Goal: Task Accomplishment & Management: Manage account settings

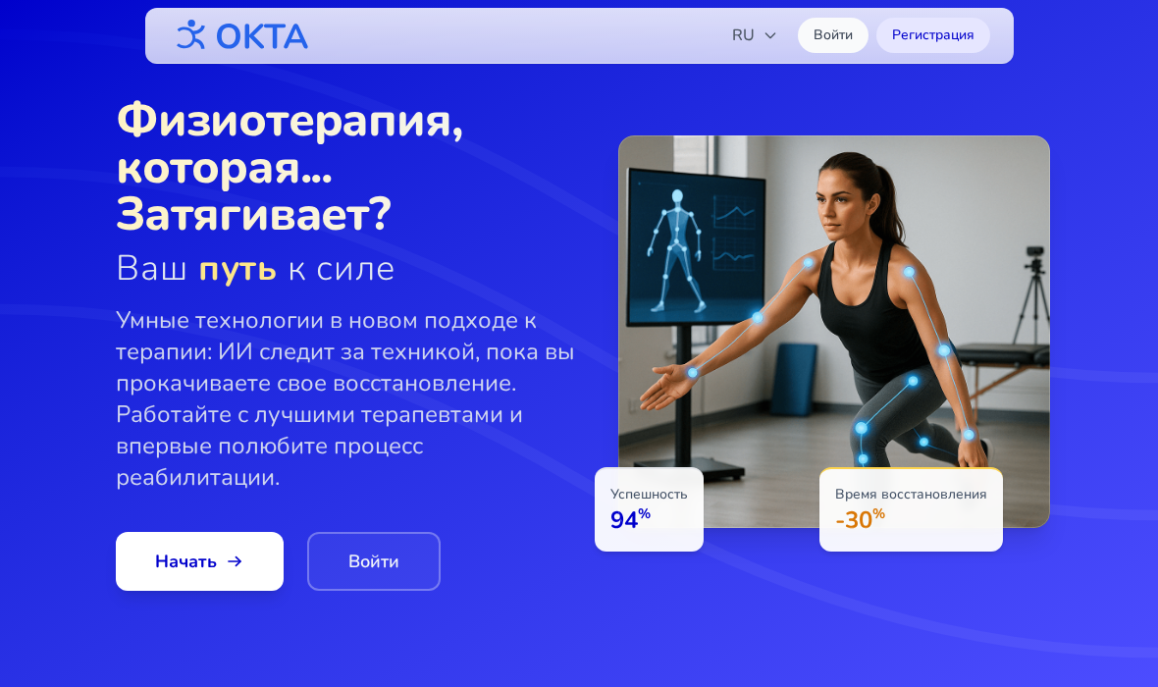
click at [372, 548] on link "Войти" at bounding box center [374, 561] width 134 height 59
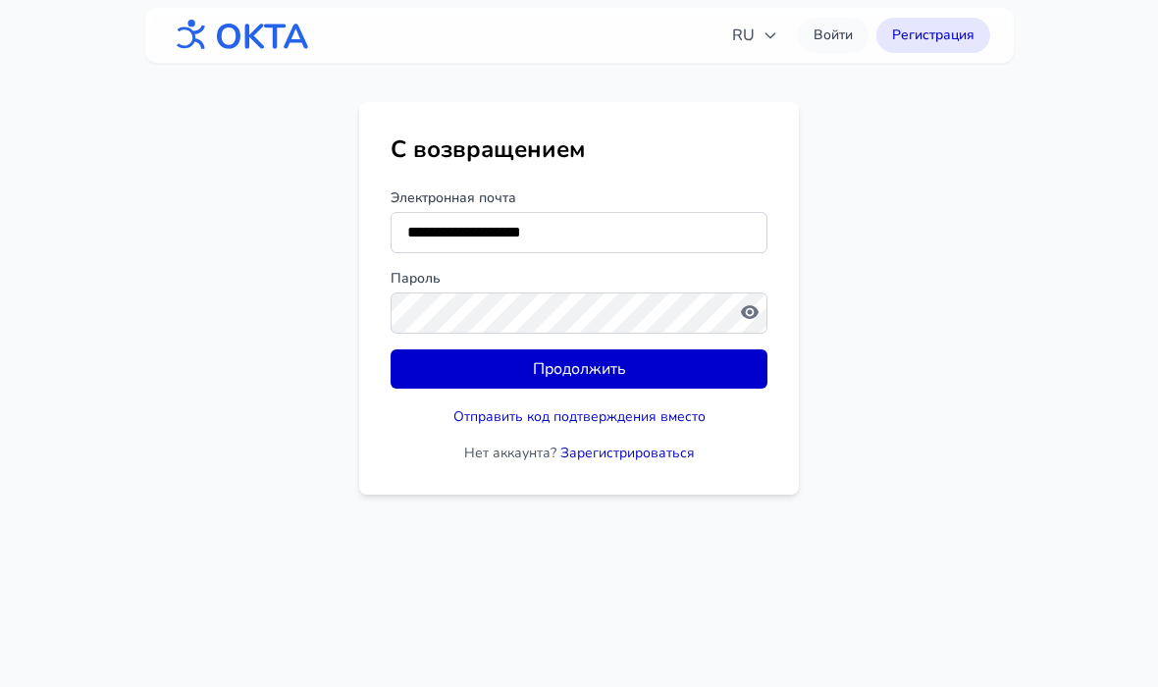
click at [699, 367] on button "Продолжить" at bounding box center [579, 368] width 377 height 39
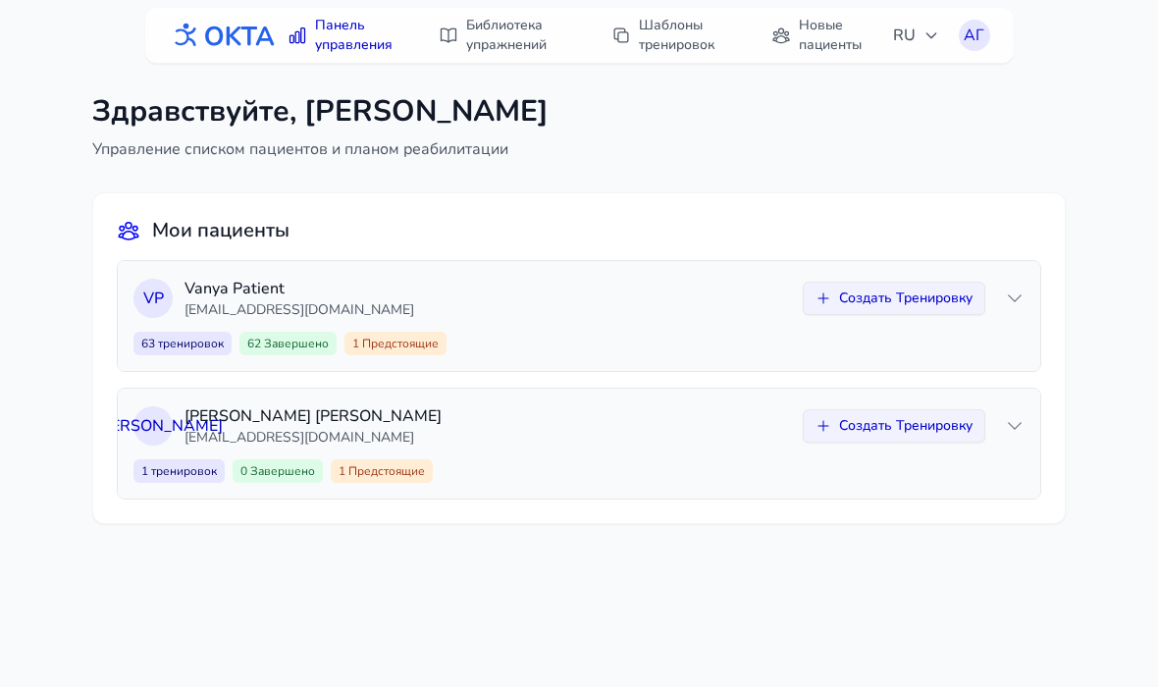
click at [290, 416] on p "[PERSON_NAME]" at bounding box center [488, 416] width 607 height 24
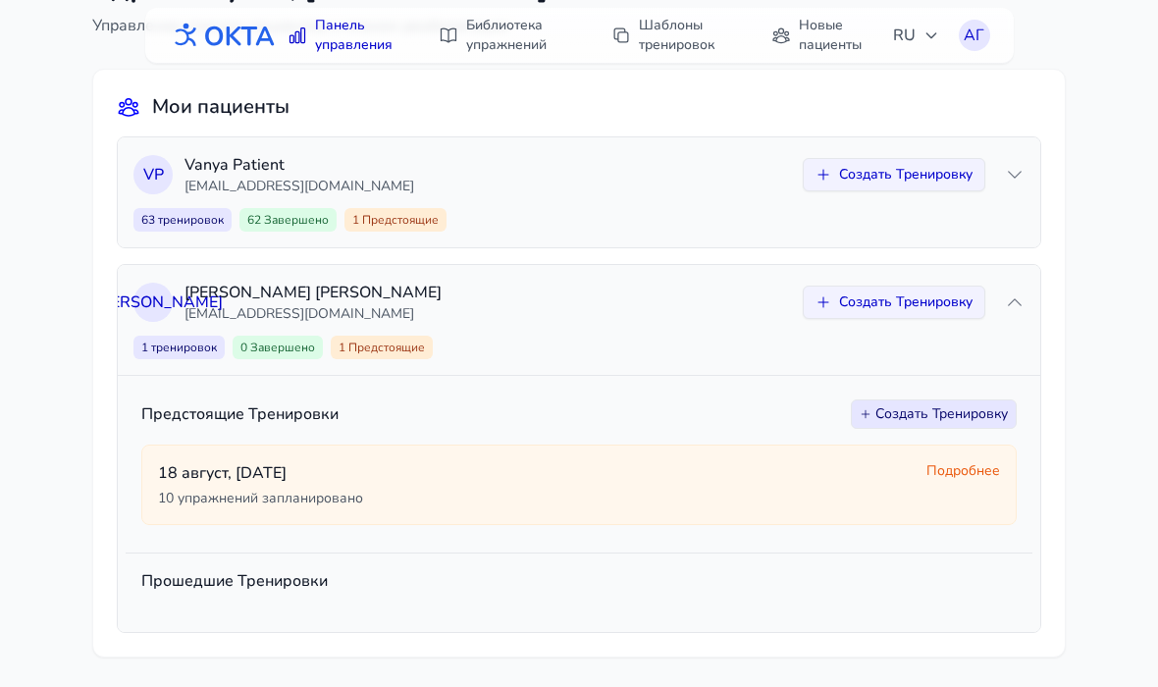
scroll to position [126, 0]
click at [223, 483] on div "[DATE] упражнений запланировано" at bounding box center [534, 482] width 753 height 47
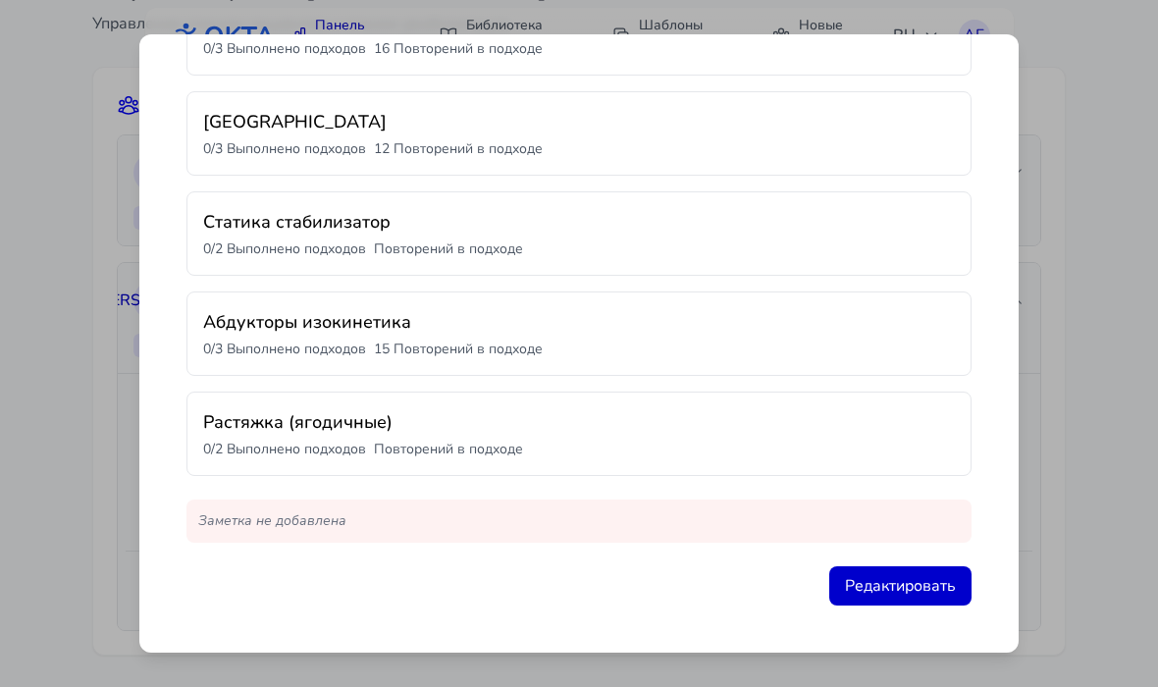
scroll to position [744, 0]
click at [227, 520] on p "Заметка не добавлена" at bounding box center [579, 521] width 785 height 43
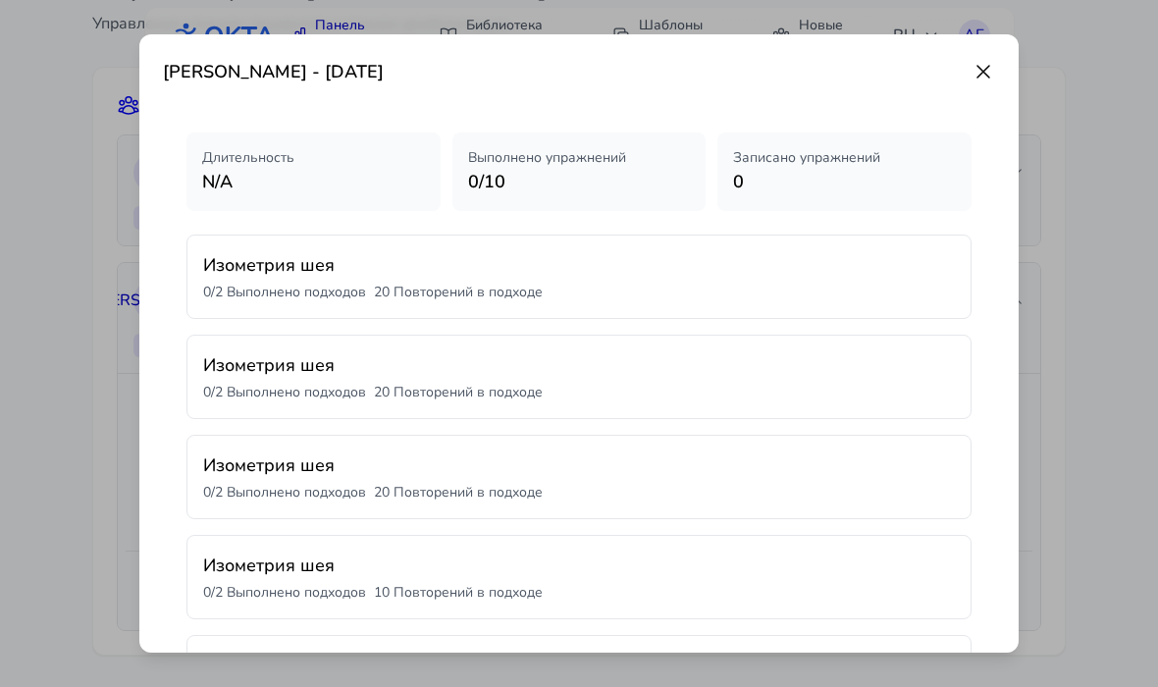
scroll to position [0, 0]
click at [218, 172] on p "N/A" at bounding box center [313, 181] width 223 height 27
click at [992, 65] on icon at bounding box center [984, 72] width 24 height 24
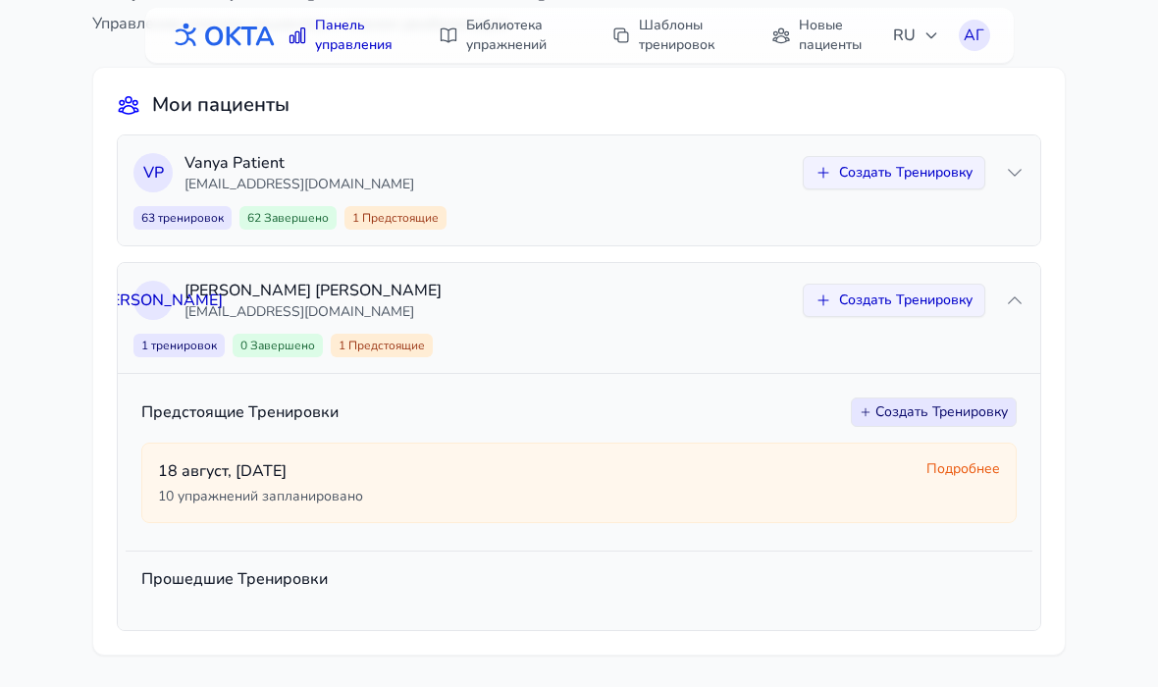
click at [507, 42] on link "Библиотека упражнений" at bounding box center [505, 35] width 157 height 55
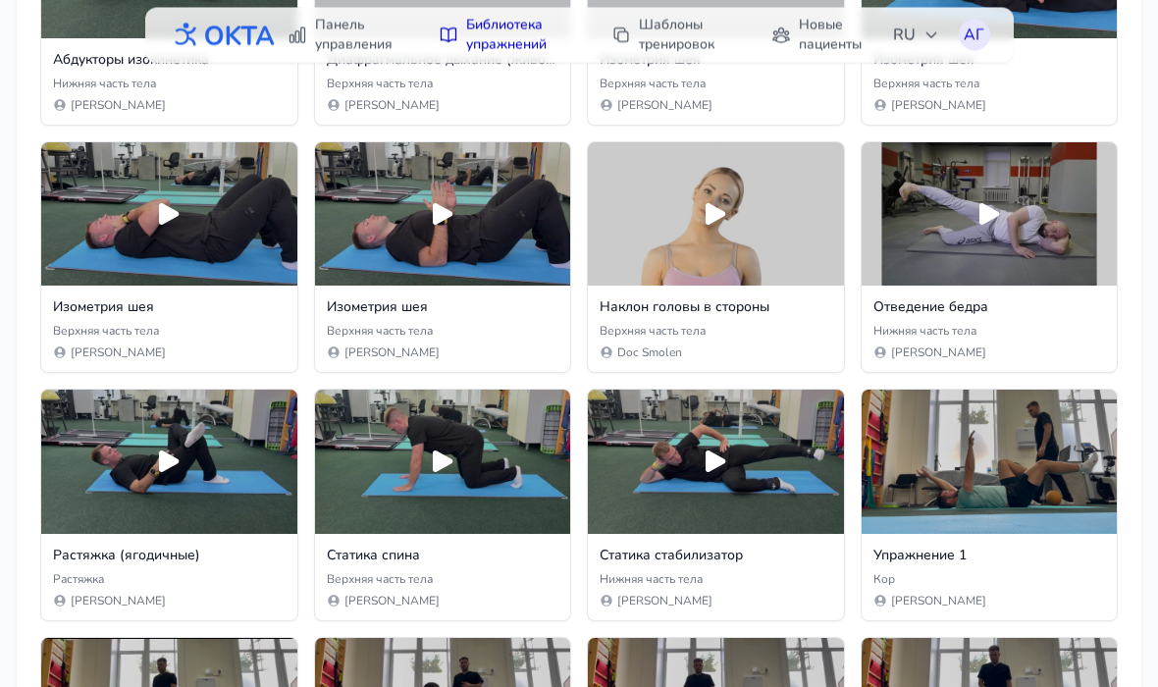
scroll to position [431, 0]
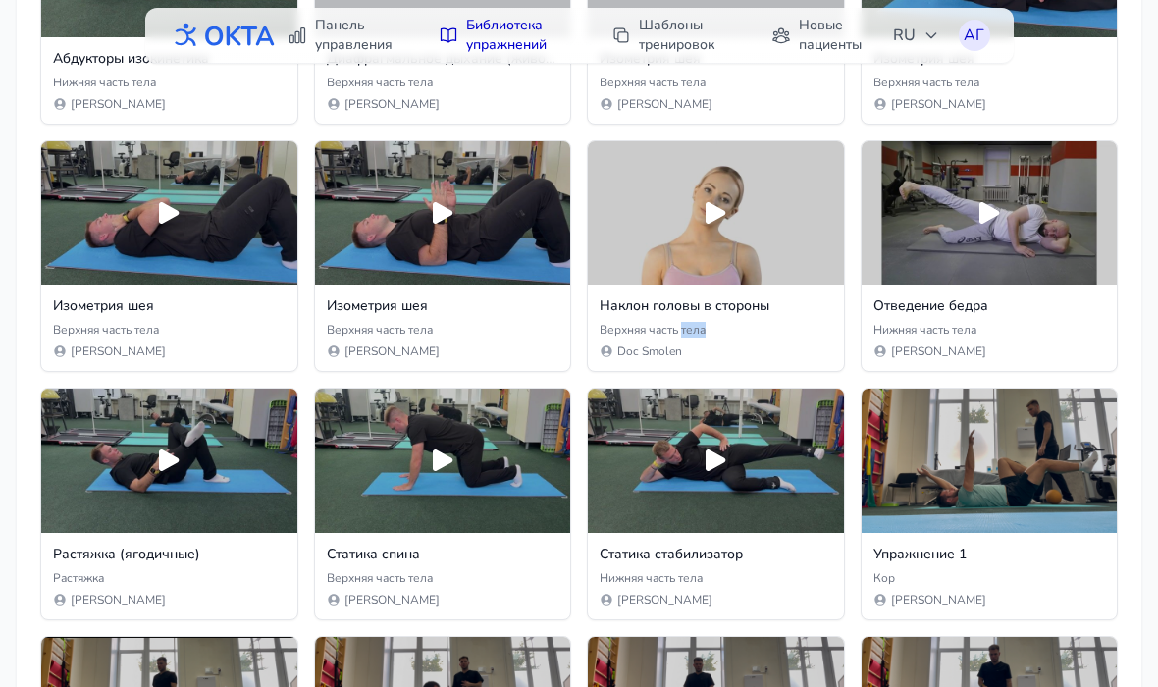
click at [792, 345] on div "Верхняя часть тела Doc Smolen" at bounding box center [716, 340] width 233 height 37
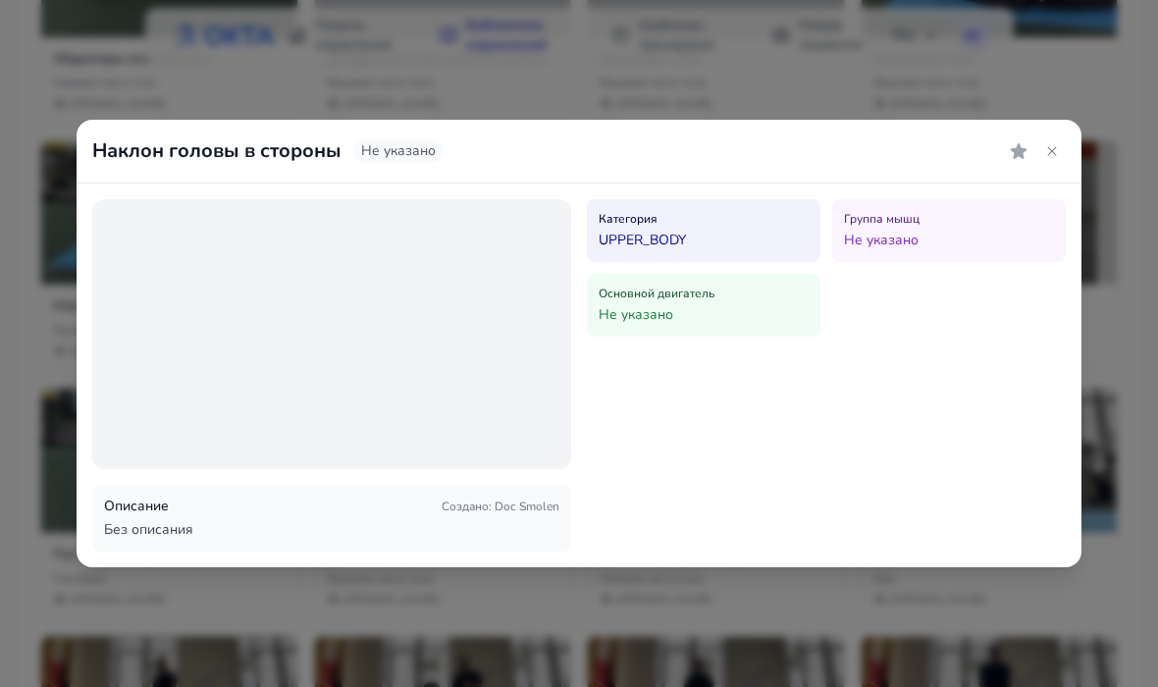
click at [1058, 148] on icon at bounding box center [1052, 151] width 16 height 16
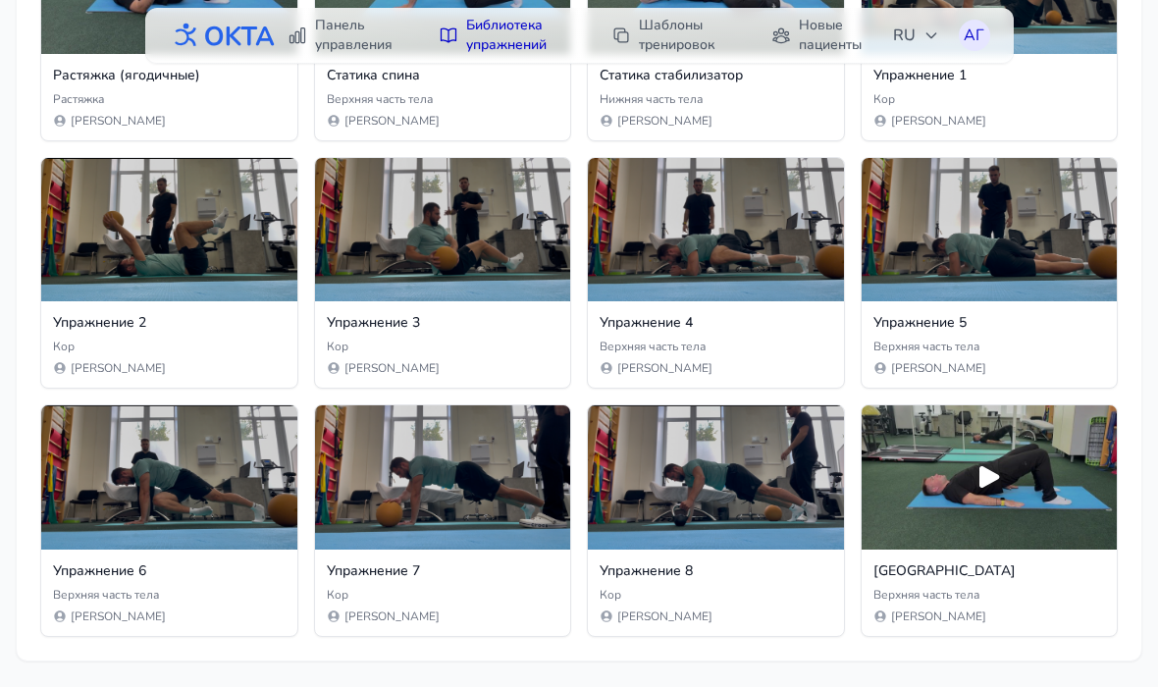
scroll to position [920, 0]
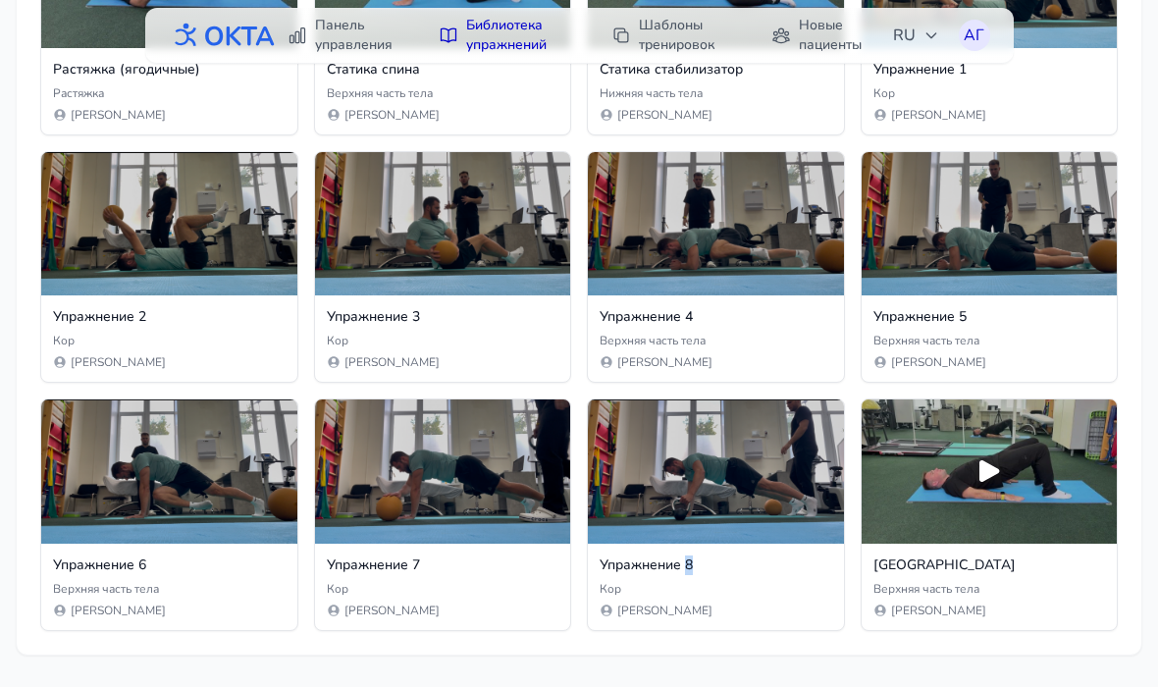
click at [771, 594] on div "Кор" at bounding box center [716, 589] width 233 height 16
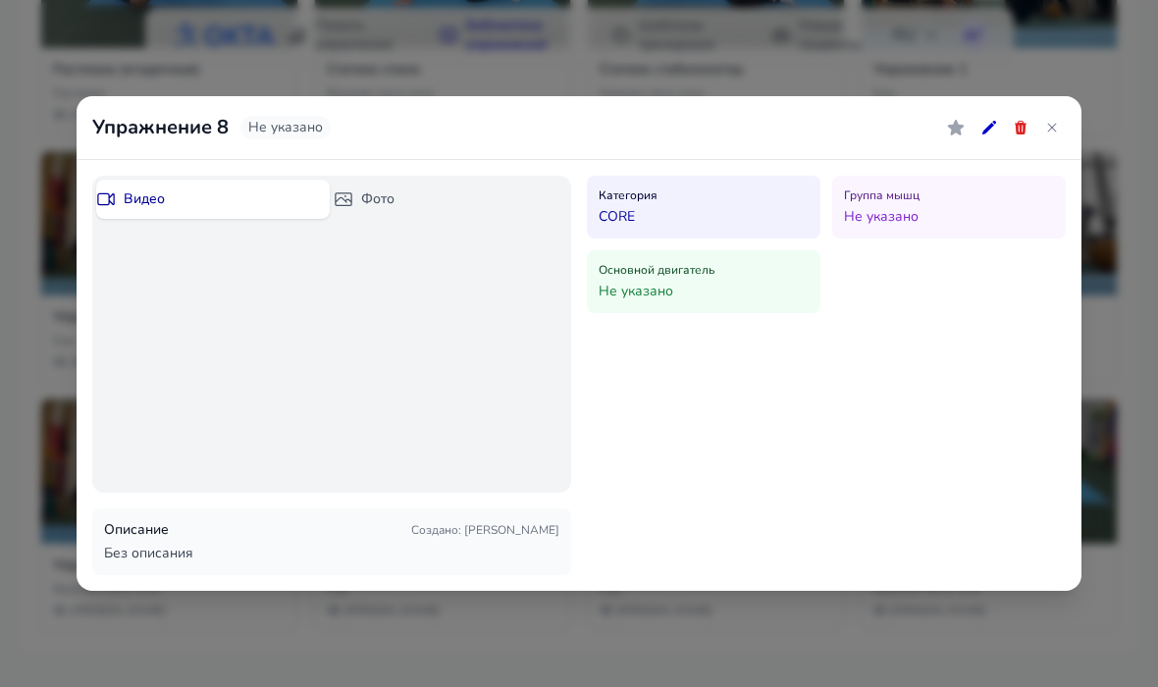
click at [384, 193] on button "Фото" at bounding box center [451, 199] width 234 height 39
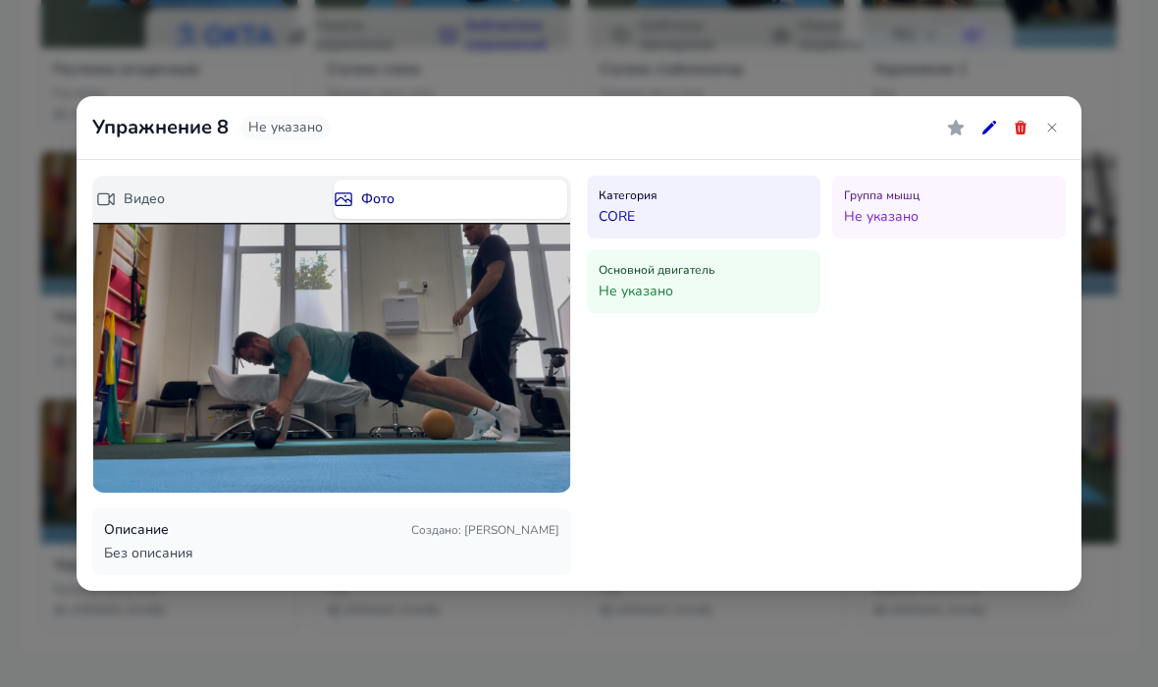
click at [1022, 126] on icon at bounding box center [1021, 128] width 12 height 14
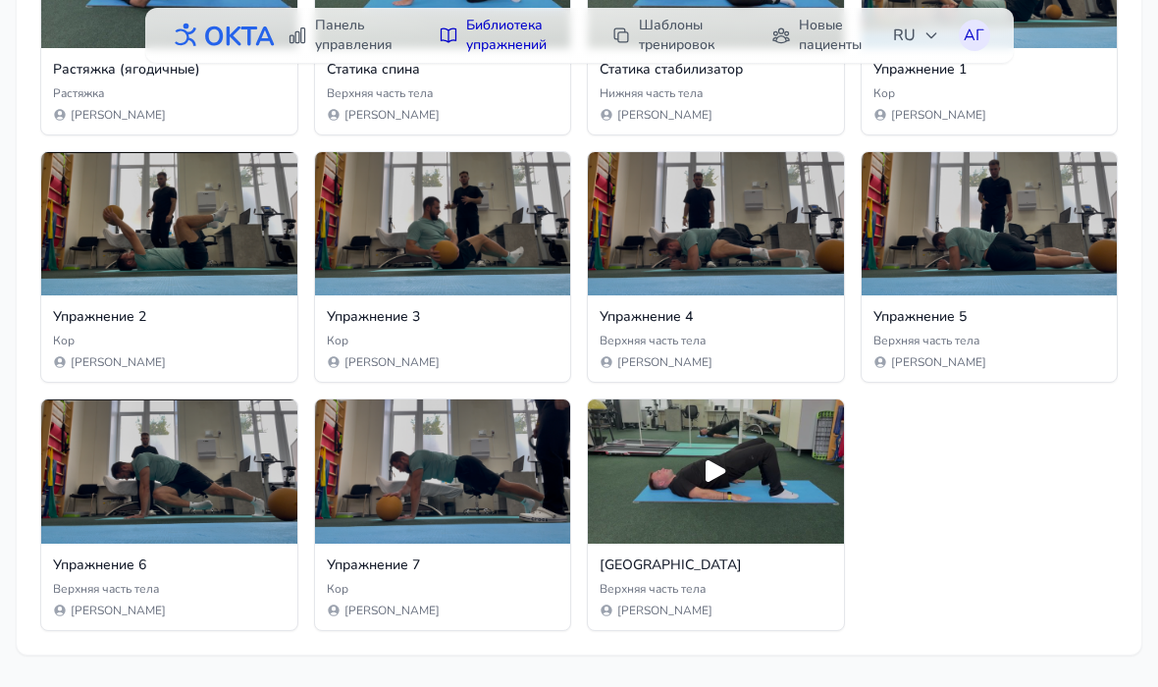
click at [492, 582] on div "Кор" at bounding box center [443, 589] width 233 height 16
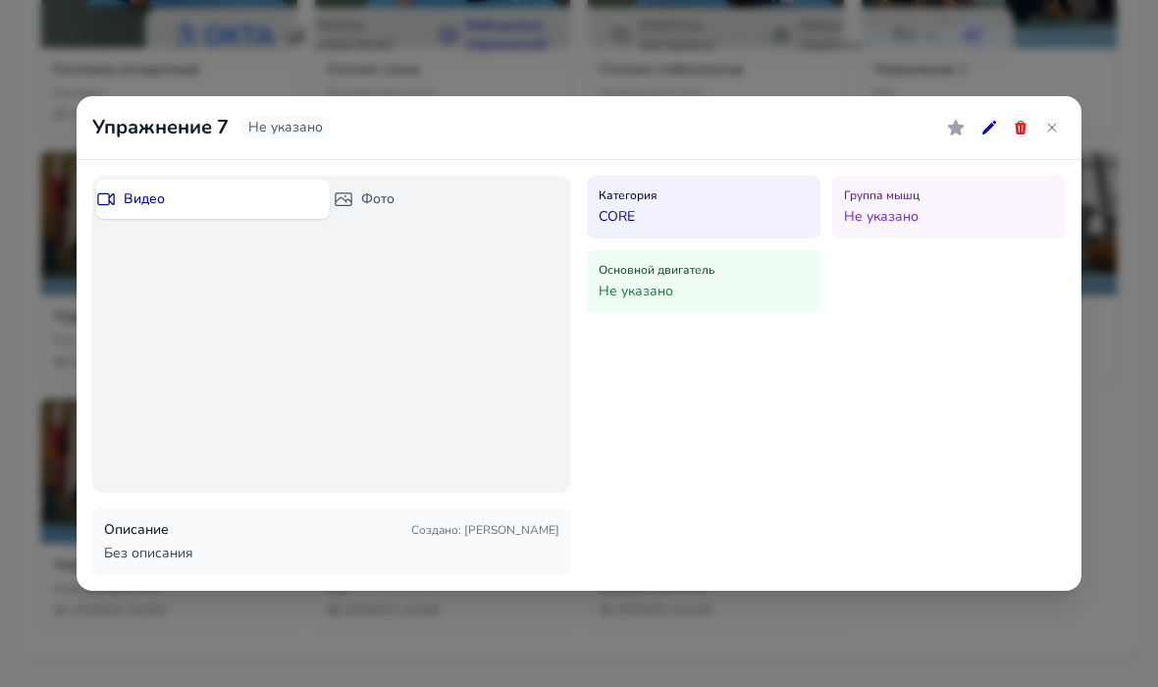
click at [1019, 128] on icon at bounding box center [1021, 128] width 16 height 16
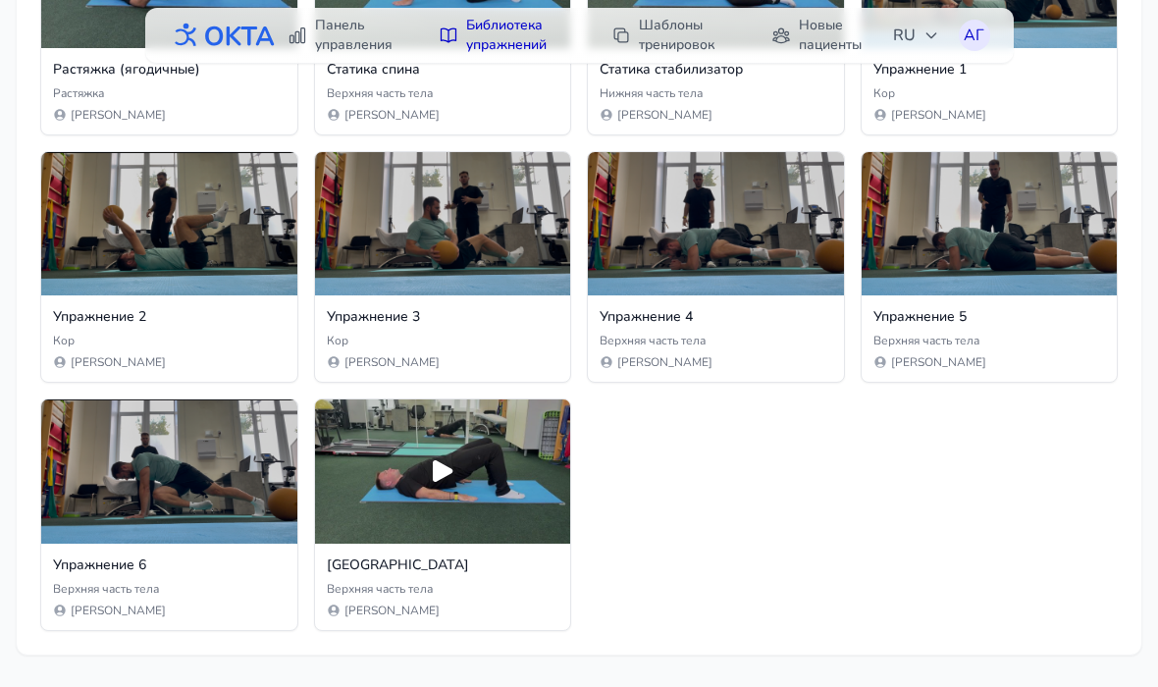
click at [237, 582] on div "Верхняя часть тела" at bounding box center [169, 589] width 233 height 16
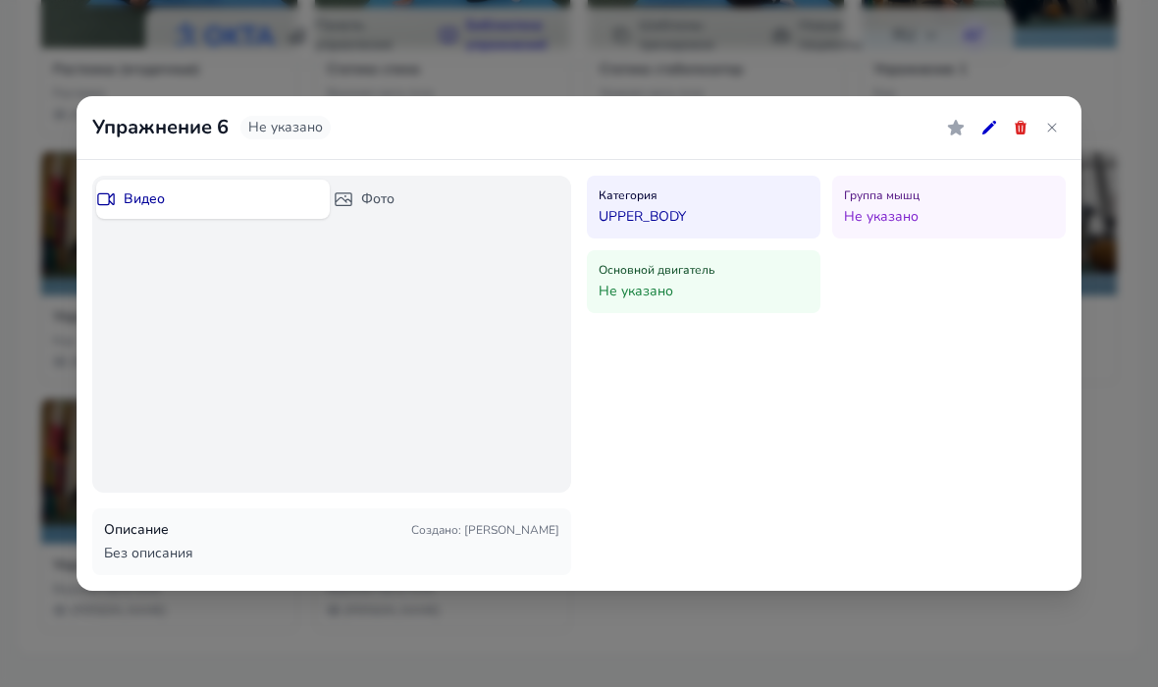
click at [1018, 122] on icon at bounding box center [1021, 128] width 16 height 16
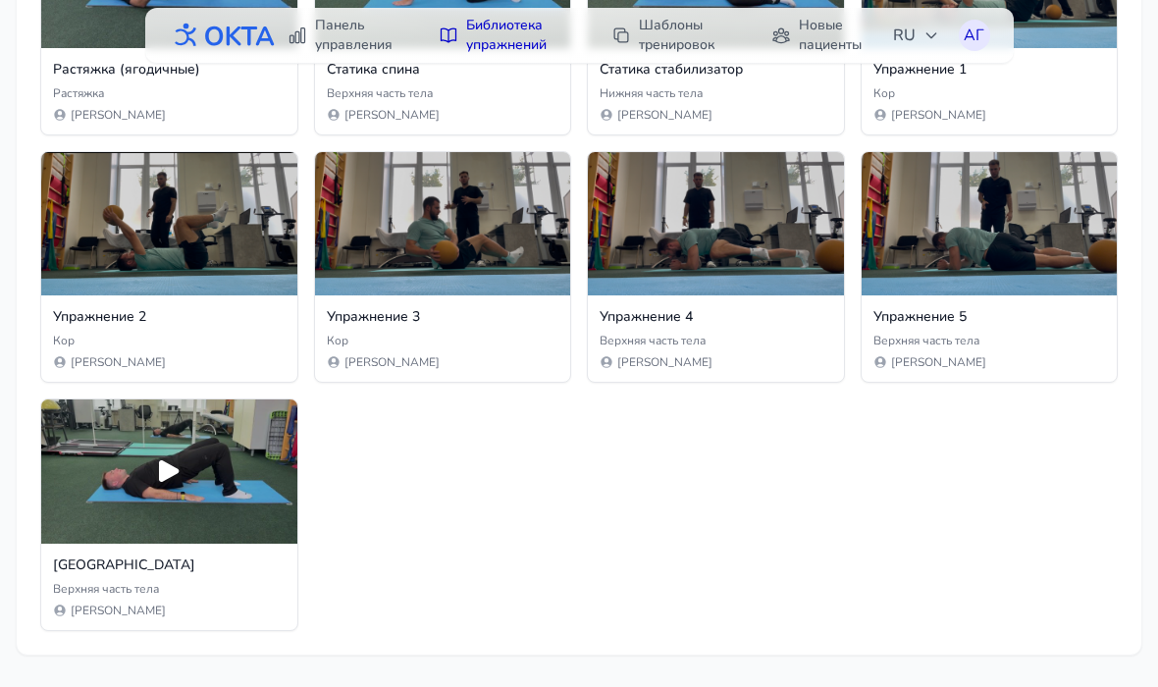
click at [1047, 328] on div "Упражнение 5 Верхняя часть тела [PERSON_NAME]" at bounding box center [990, 338] width 256 height 86
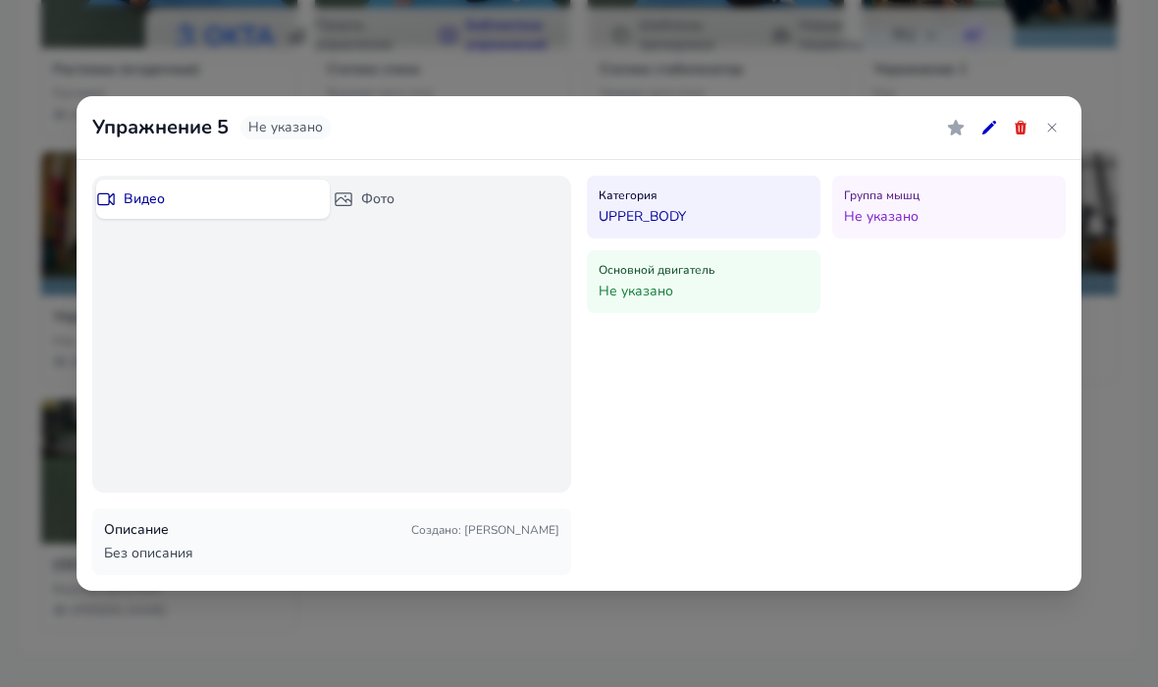
click at [1014, 126] on icon at bounding box center [1021, 128] width 16 height 16
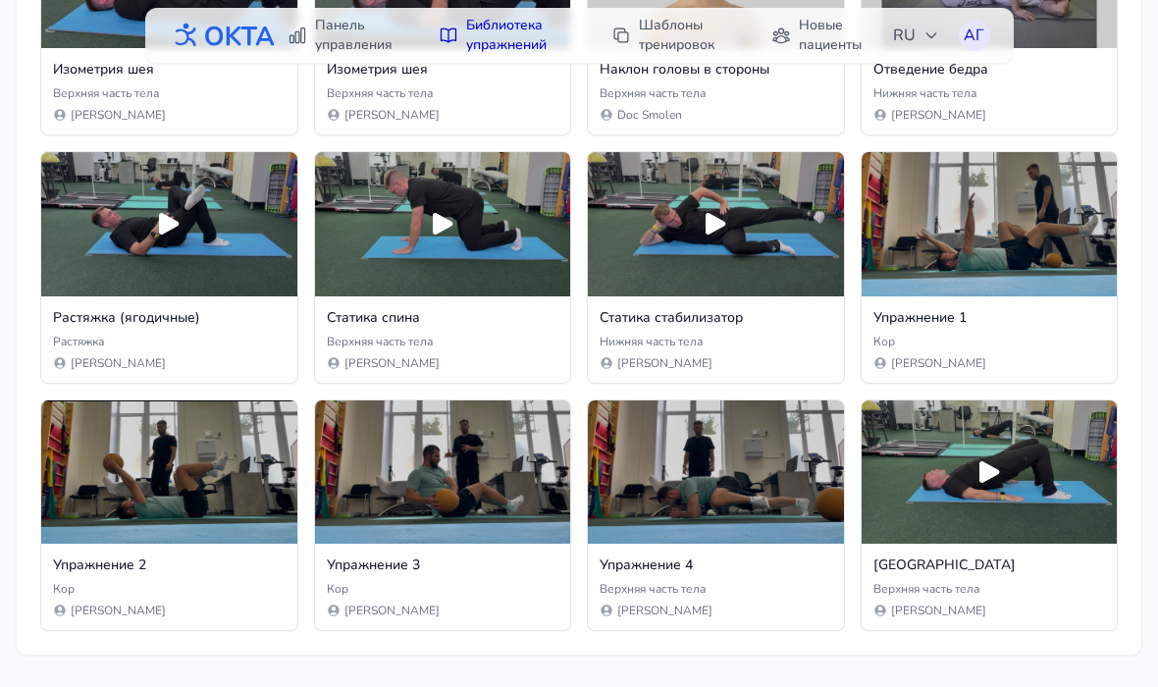
scroll to position [671, 0]
click at [1045, 308] on h3 "Упражнение 1" at bounding box center [990, 318] width 233 height 20
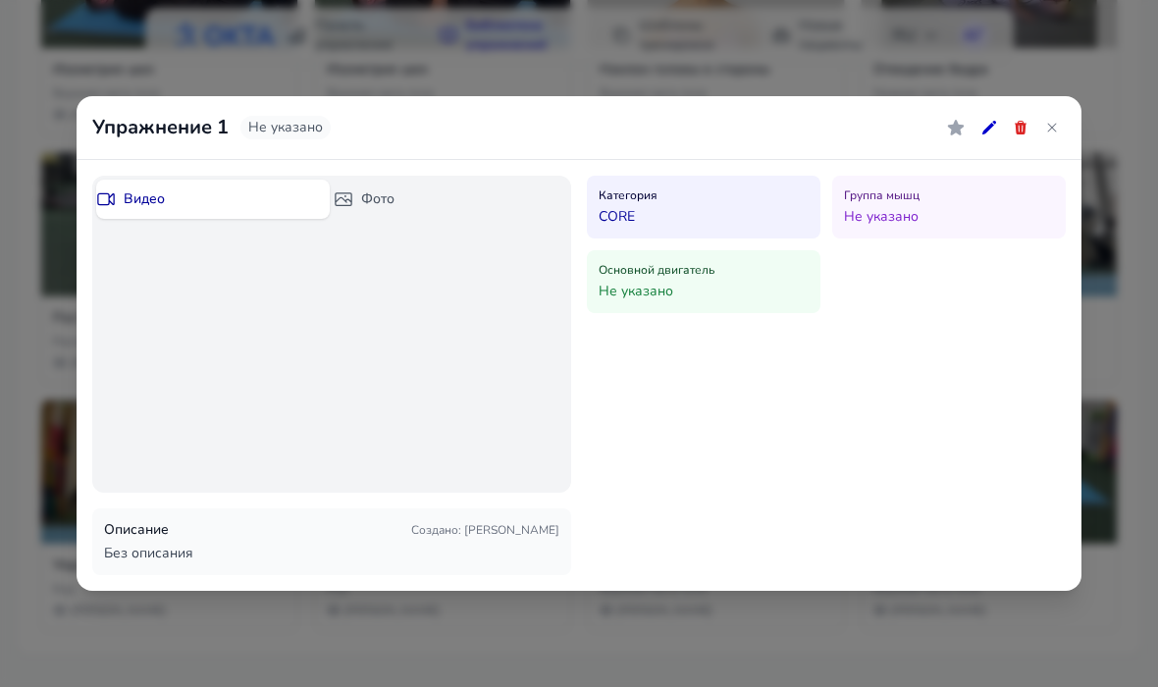
click at [1014, 116] on button at bounding box center [1020, 127] width 27 height 27
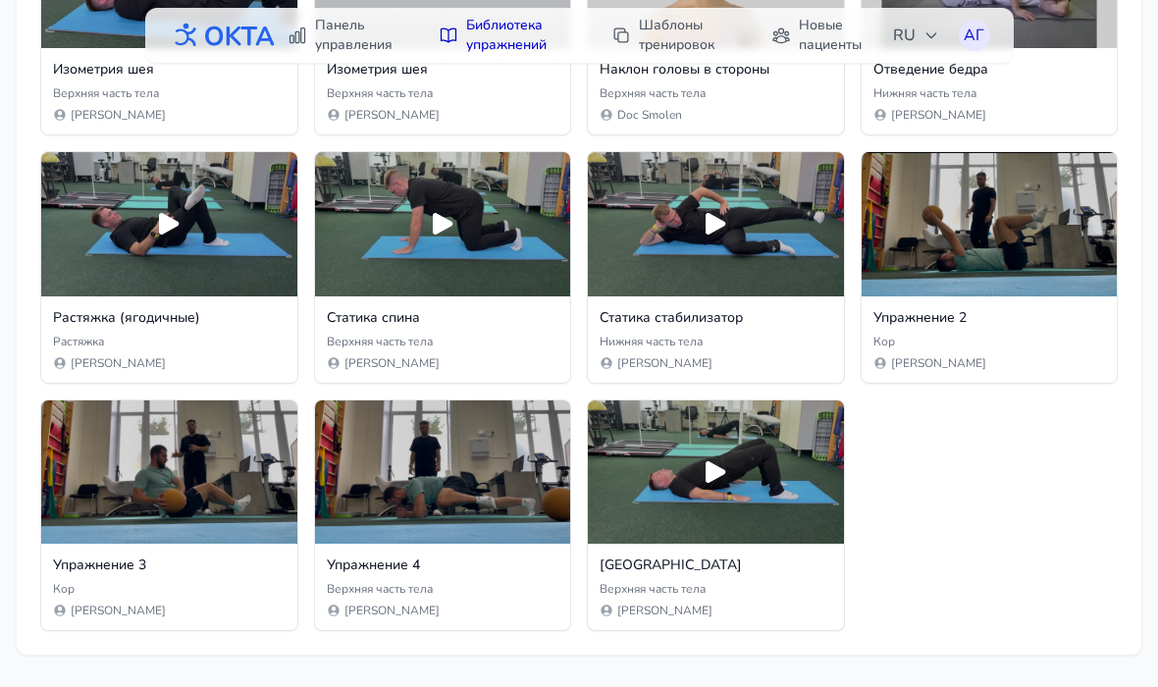
click at [186, 579] on div "Упражнение 3 Кор [PERSON_NAME]" at bounding box center [169, 587] width 256 height 86
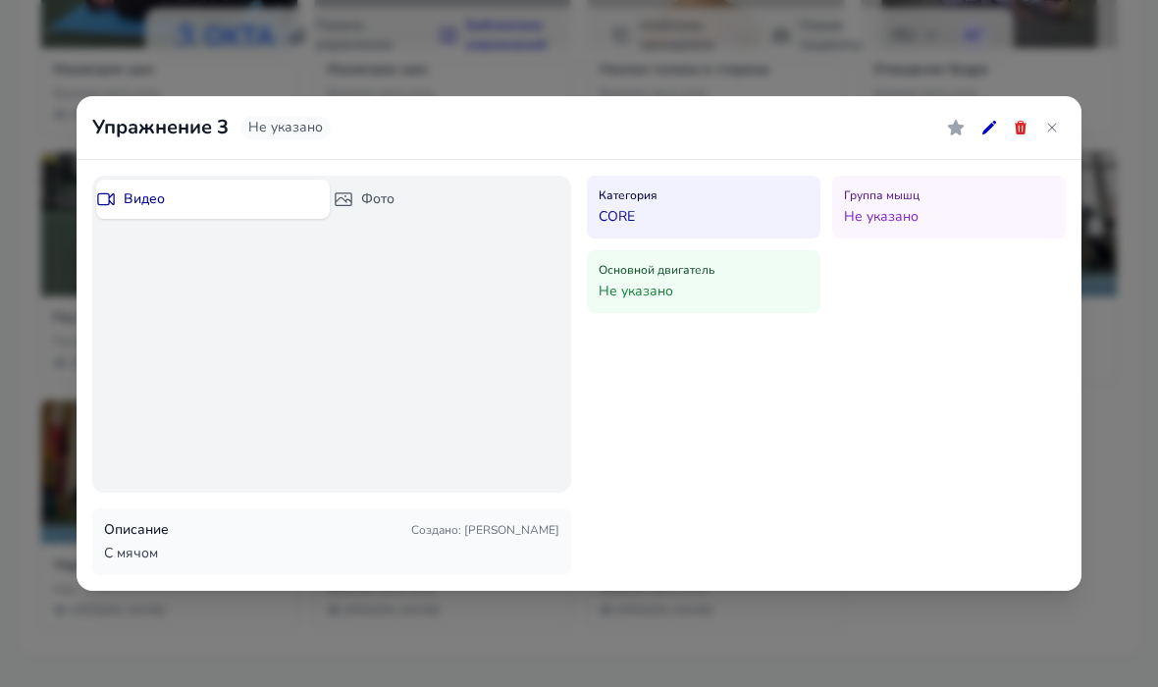
click at [1025, 123] on icon at bounding box center [1021, 128] width 12 height 14
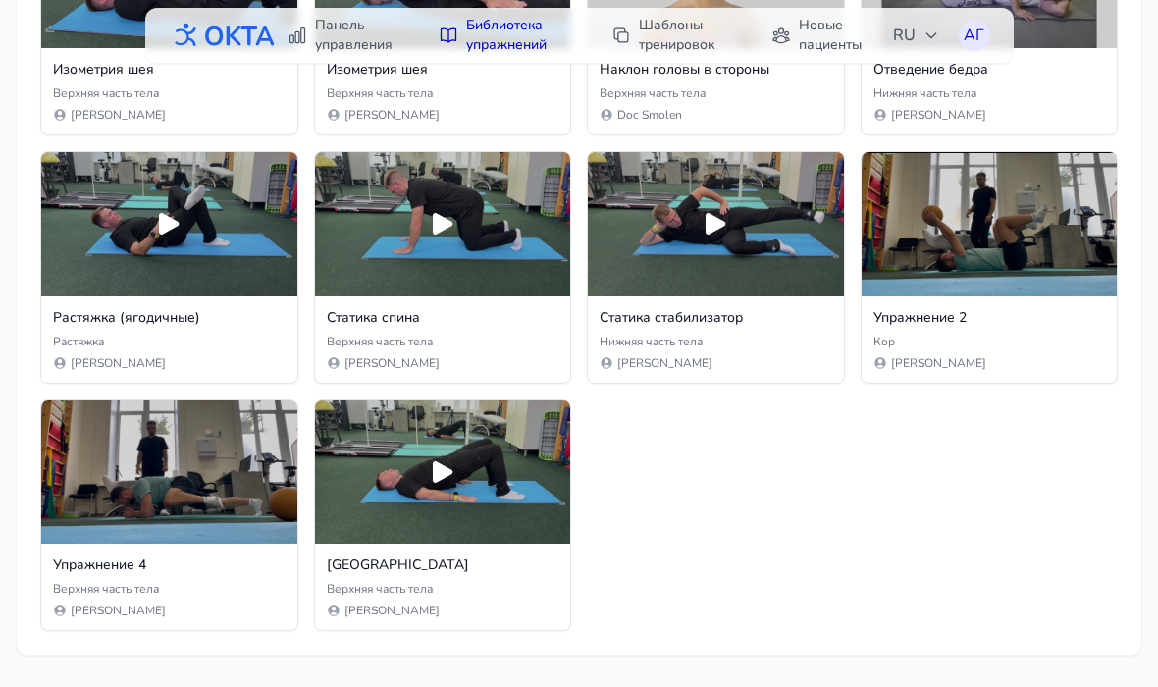
click at [227, 572] on h3 "Упражнение 4" at bounding box center [169, 566] width 233 height 20
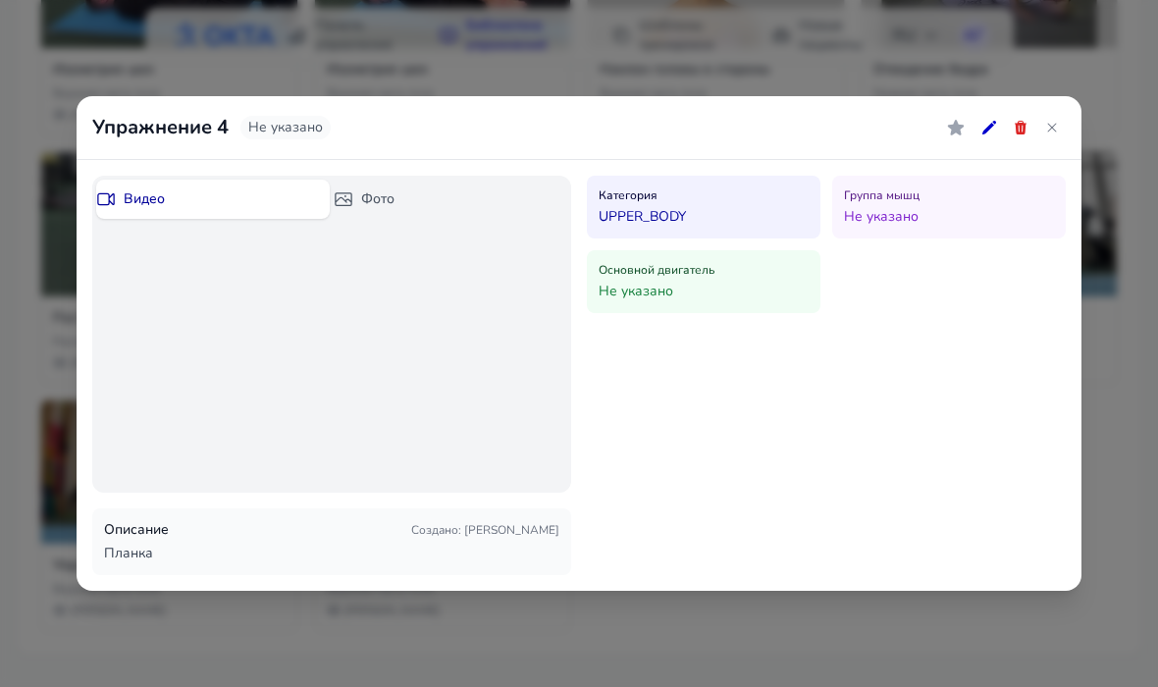
click at [1019, 116] on button at bounding box center [1020, 127] width 27 height 27
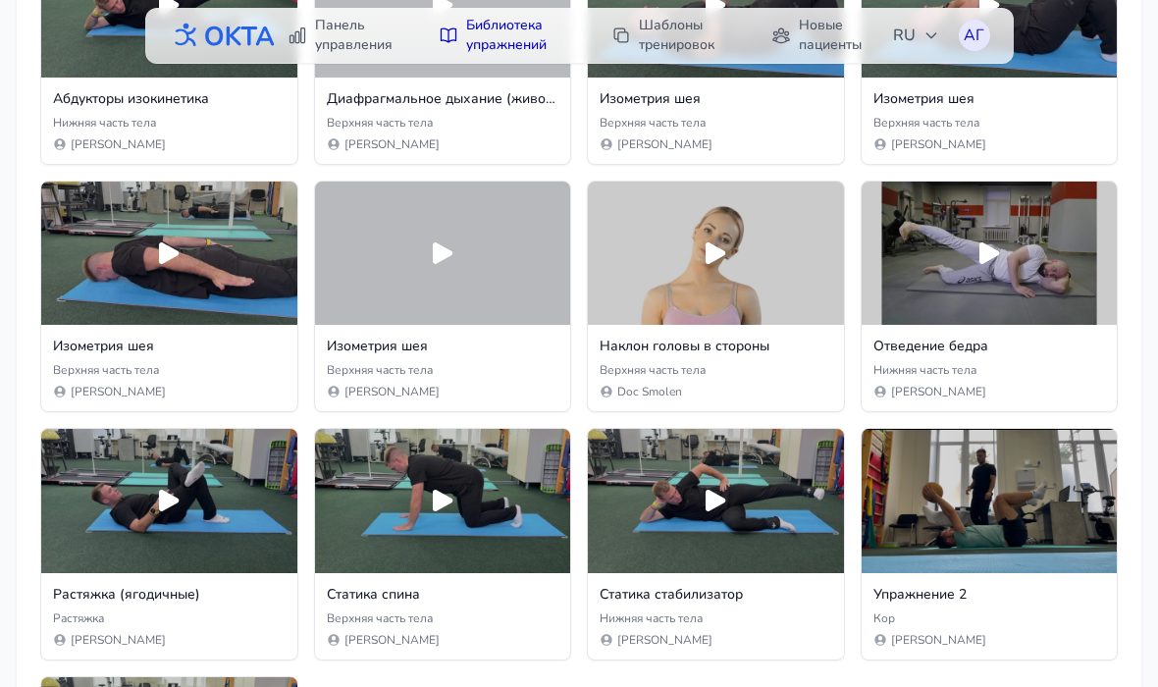
scroll to position [390, 0]
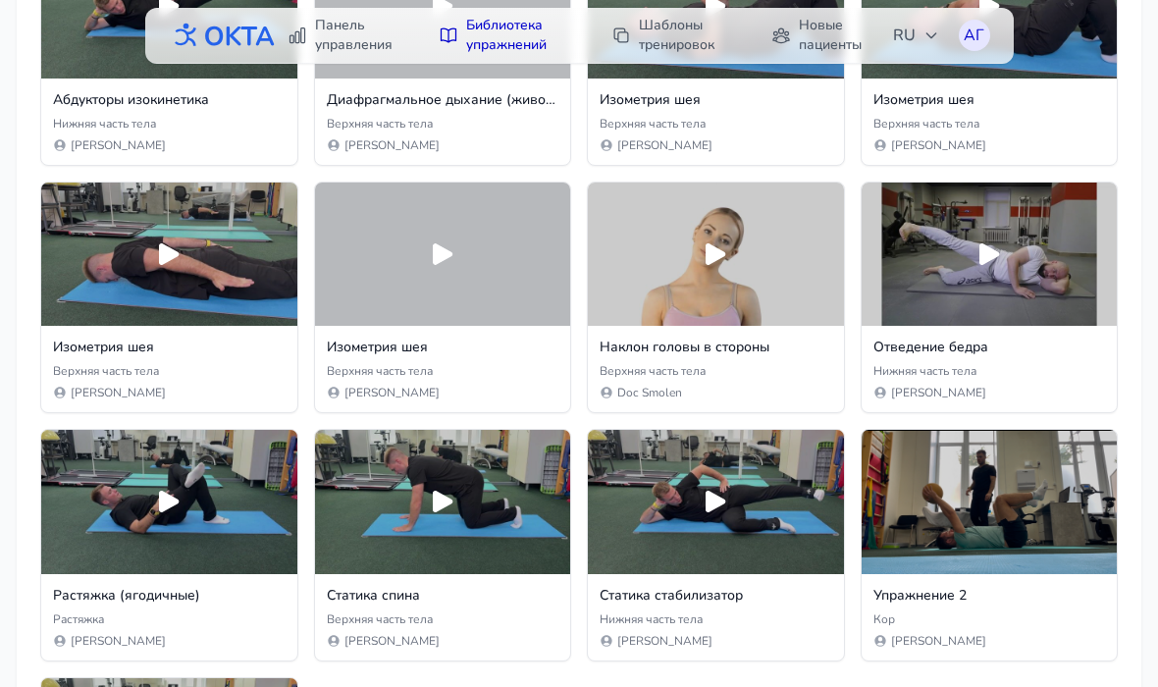
click at [1045, 349] on h3 "Отведение бедра" at bounding box center [990, 348] width 233 height 20
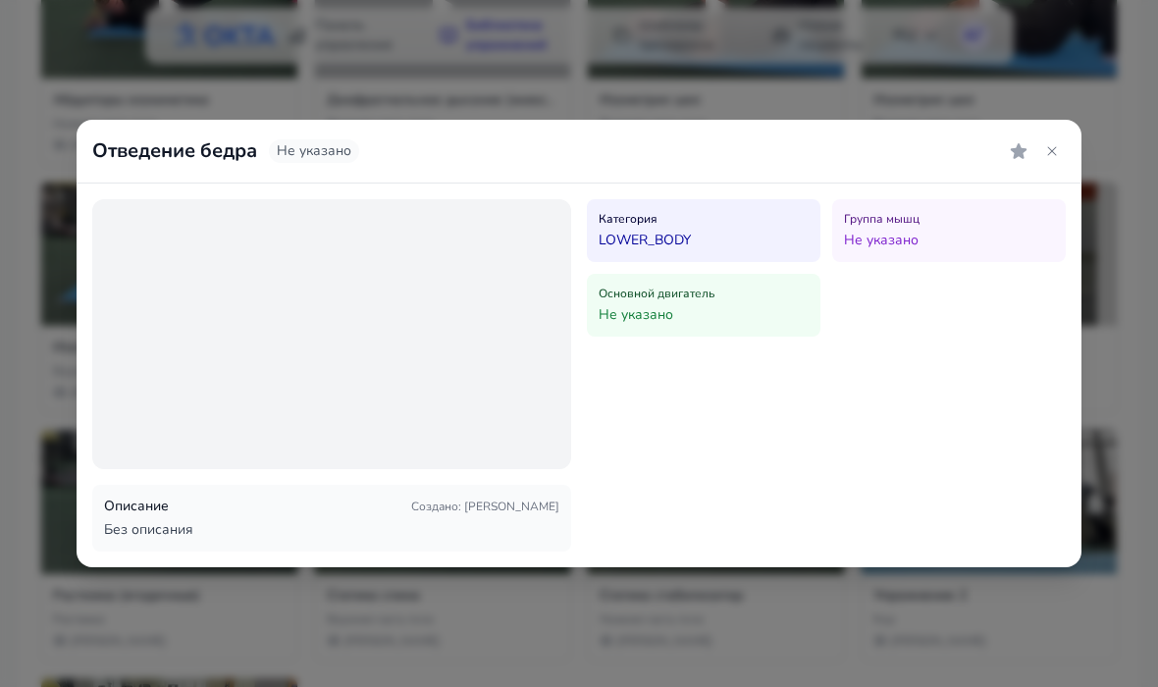
click at [544, 505] on span "Создано : [PERSON_NAME]" at bounding box center [485, 507] width 148 height 16
click at [1059, 140] on button at bounding box center [1052, 150] width 27 height 27
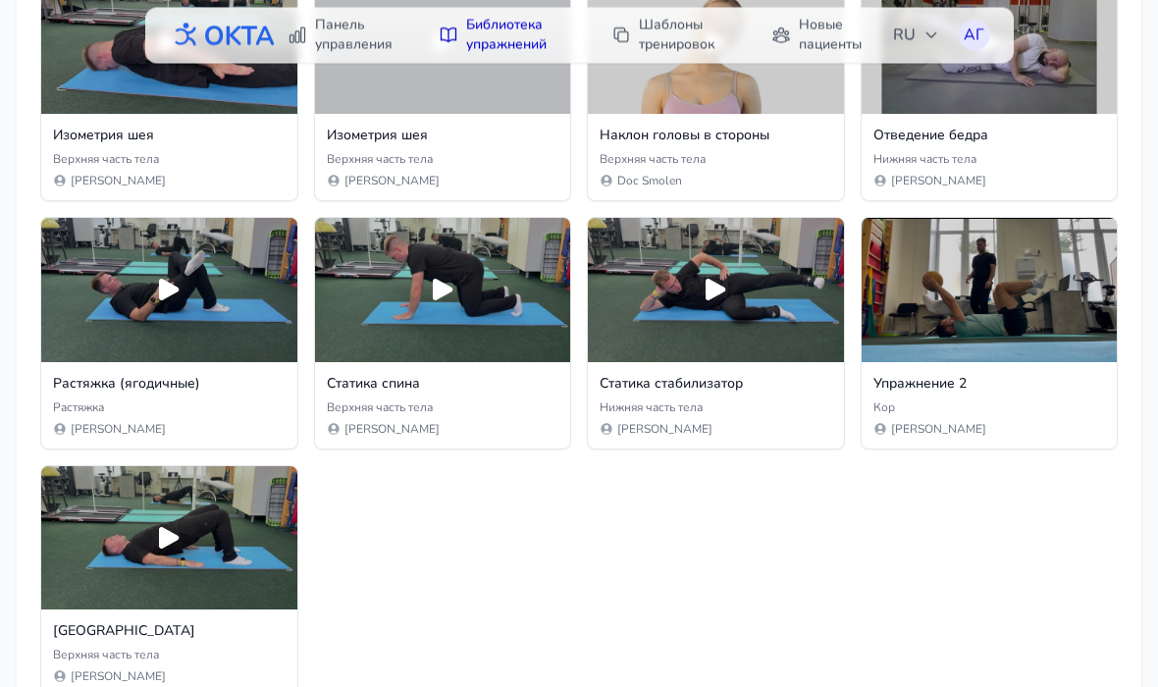
scroll to position [602, 0]
click at [1057, 402] on div "Кор" at bounding box center [990, 408] width 233 height 16
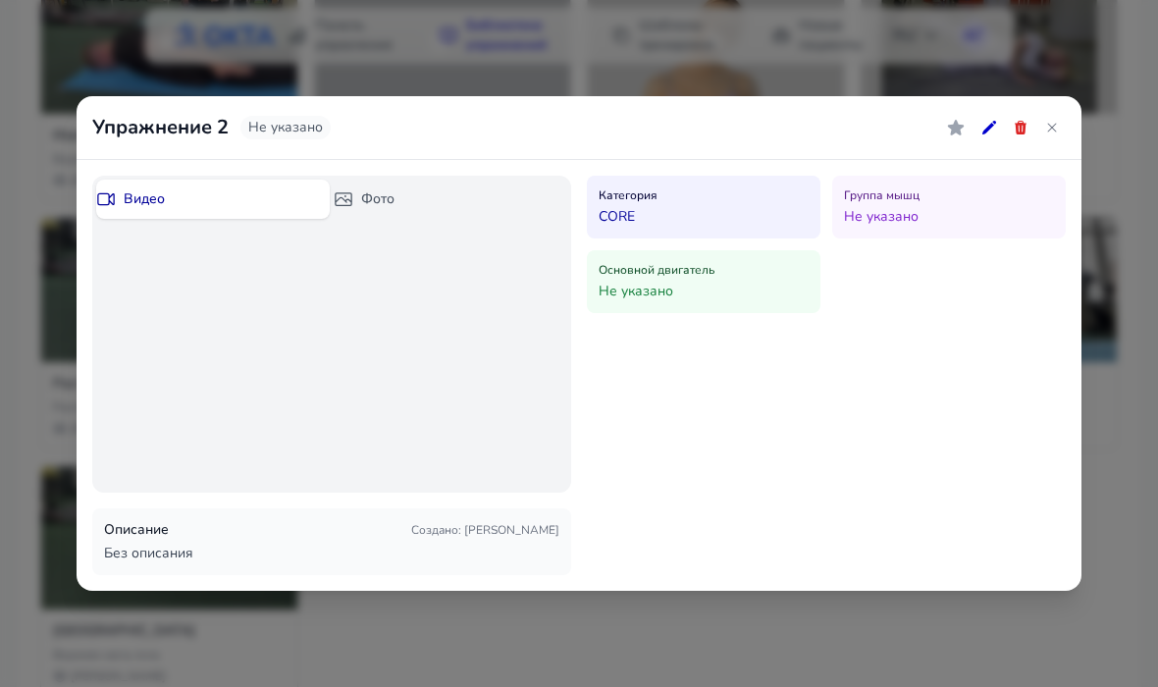
click at [1021, 129] on icon at bounding box center [1021, 128] width 12 height 14
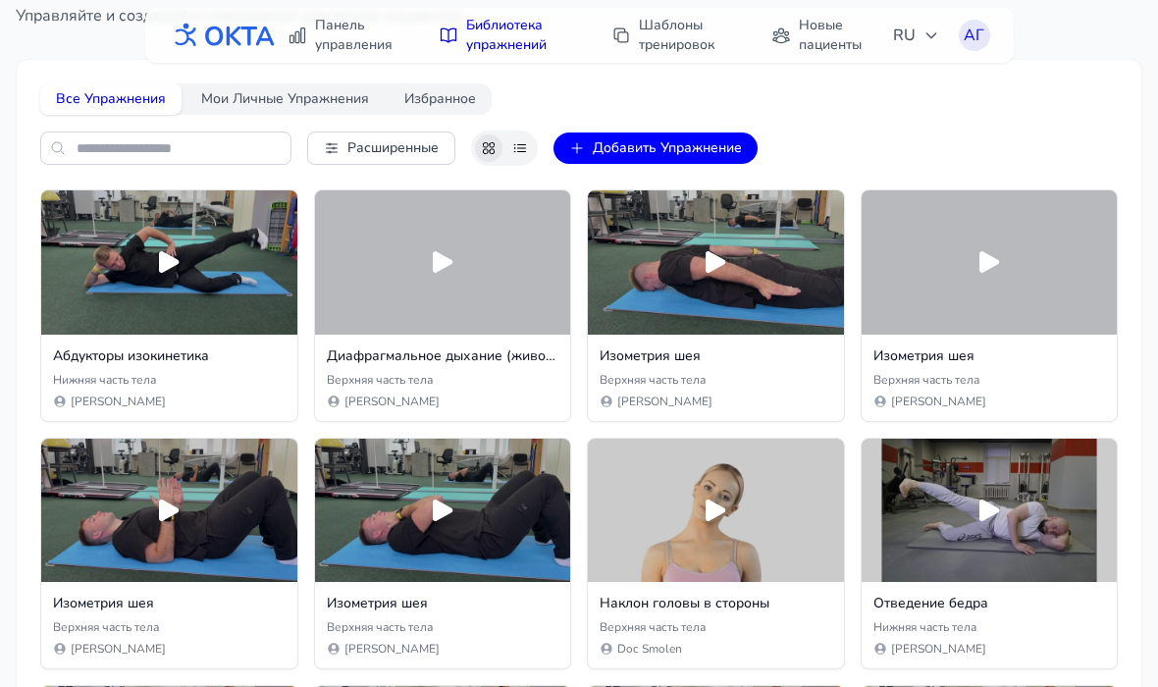
scroll to position [123, 0]
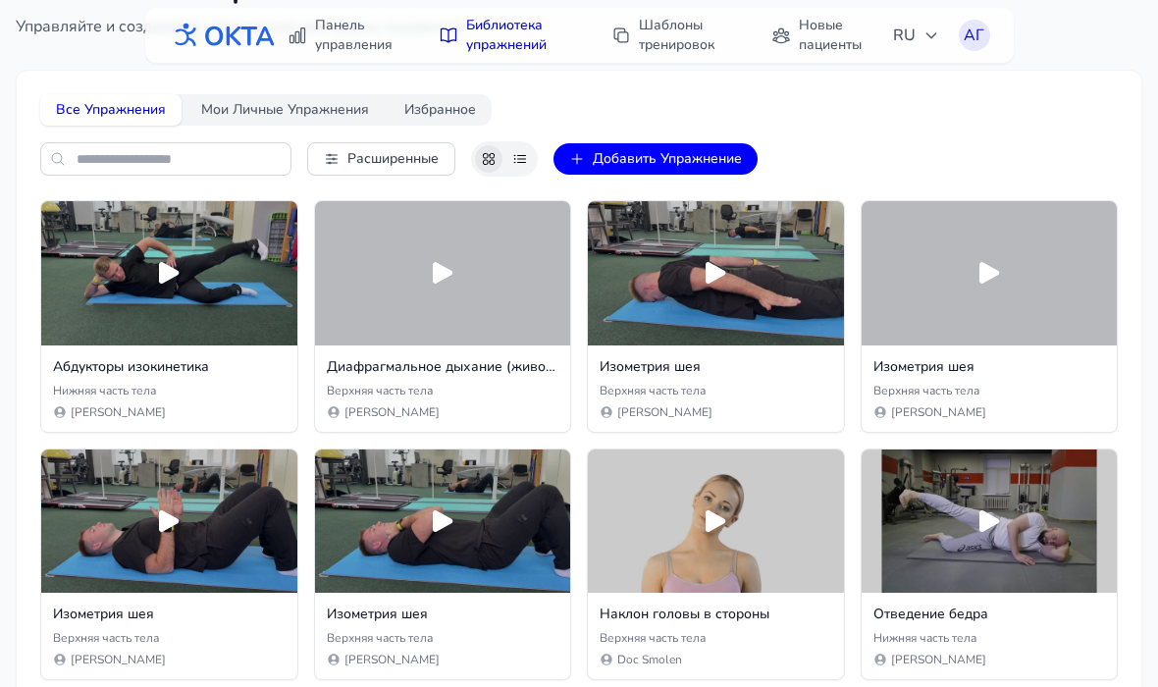
click at [994, 271] on icon at bounding box center [990, 273] width 20 height 22
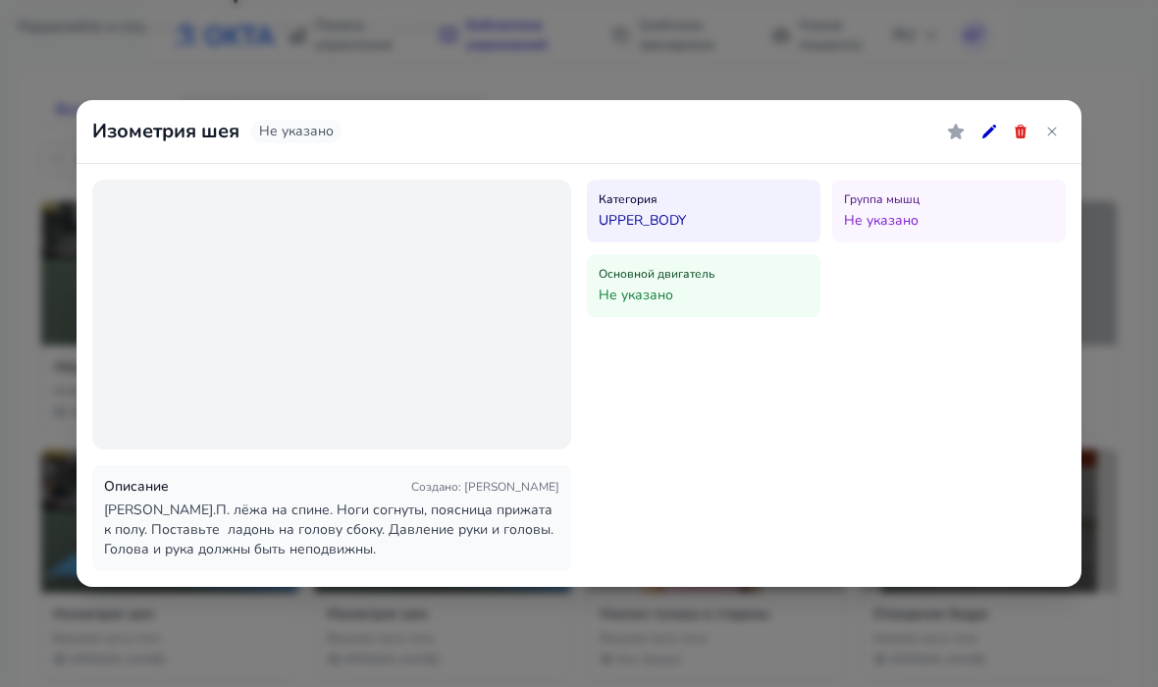
click at [273, 290] on div at bounding box center [331, 315] width 479 height 270
click at [1060, 129] on button at bounding box center [1052, 131] width 27 height 27
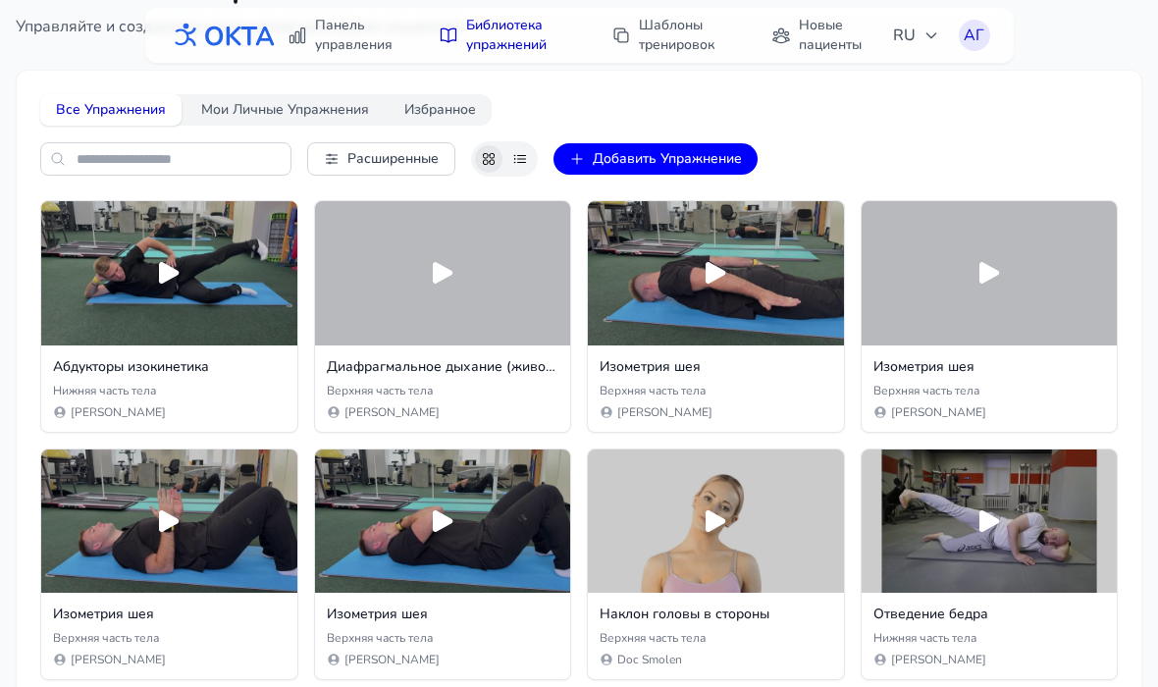
click at [719, 271] on icon at bounding box center [716, 273] width 20 height 22
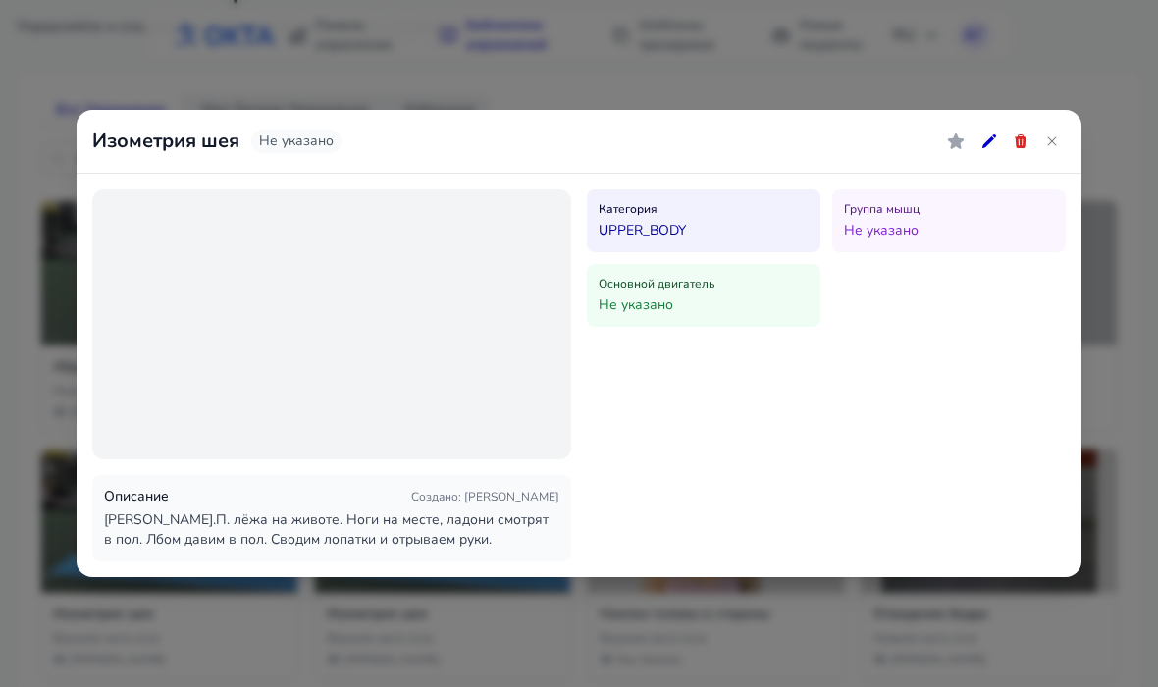
click at [1052, 141] on icon at bounding box center [1052, 141] width 9 height 9
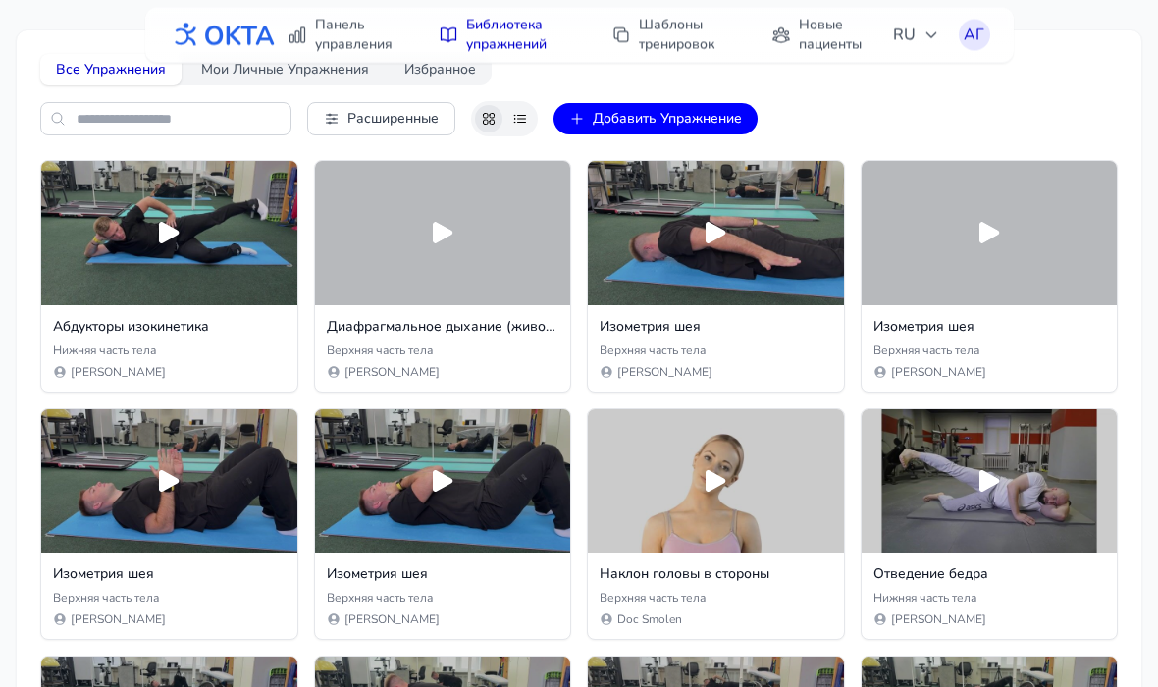
scroll to position [163, 0]
click at [444, 228] on icon at bounding box center [443, 233] width 20 height 22
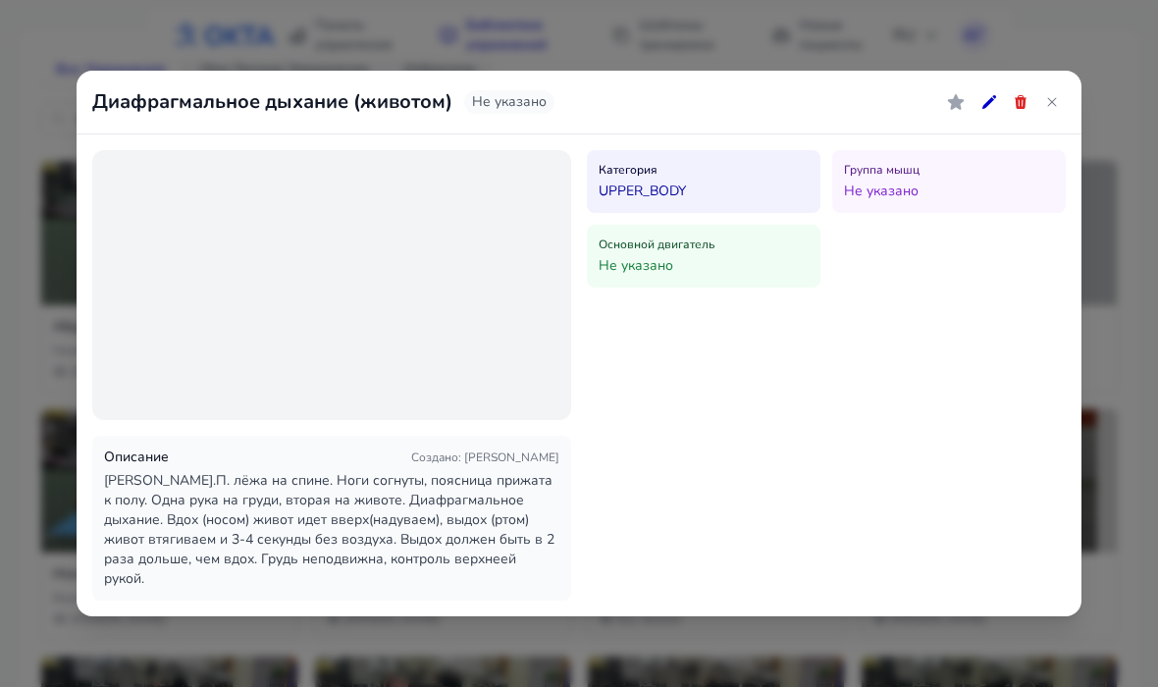
click at [234, 241] on div at bounding box center [331, 285] width 479 height 270
click at [221, 255] on div at bounding box center [331, 285] width 479 height 270
click at [231, 249] on div at bounding box center [331, 285] width 479 height 270
click at [231, 247] on div at bounding box center [331, 285] width 479 height 270
click at [1064, 108] on button at bounding box center [1052, 101] width 27 height 27
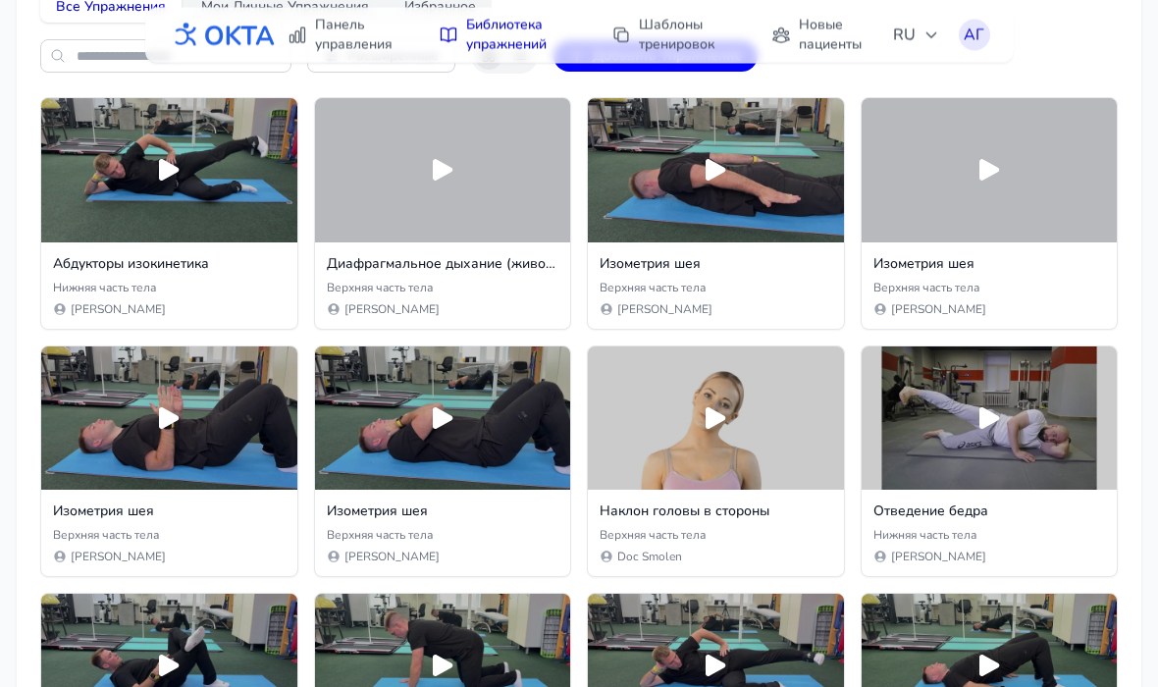
click at [1058, 291] on div "Верхняя часть тела" at bounding box center [990, 289] width 233 height 16
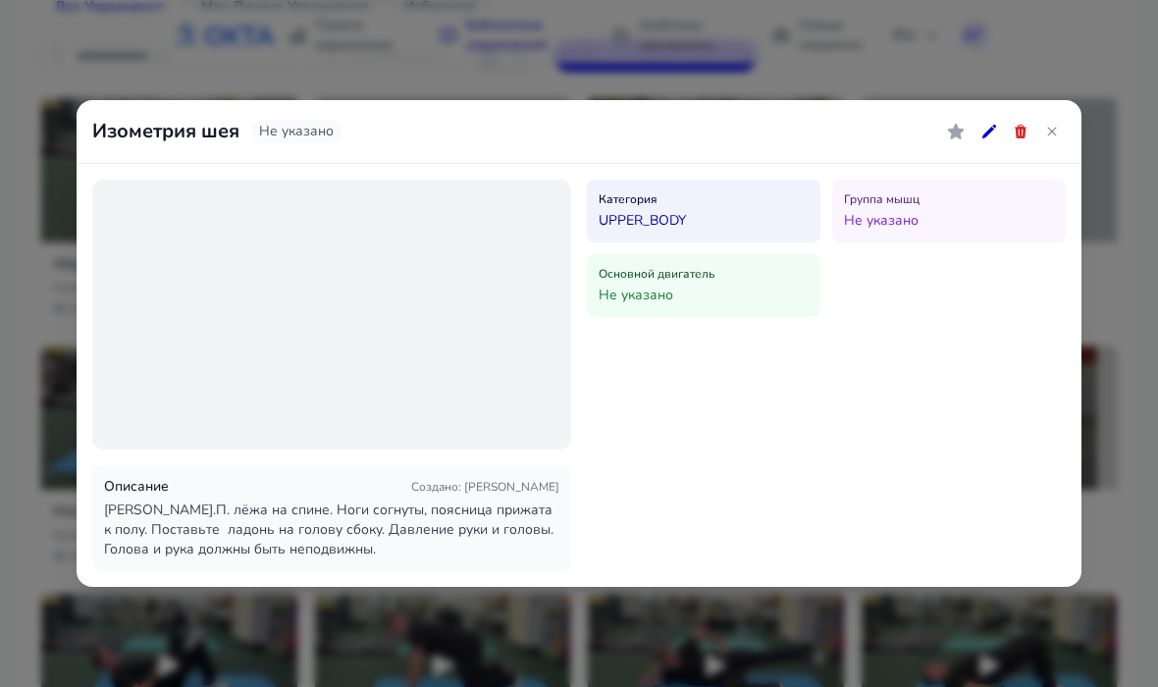
click at [992, 130] on icon at bounding box center [990, 132] width 14 height 14
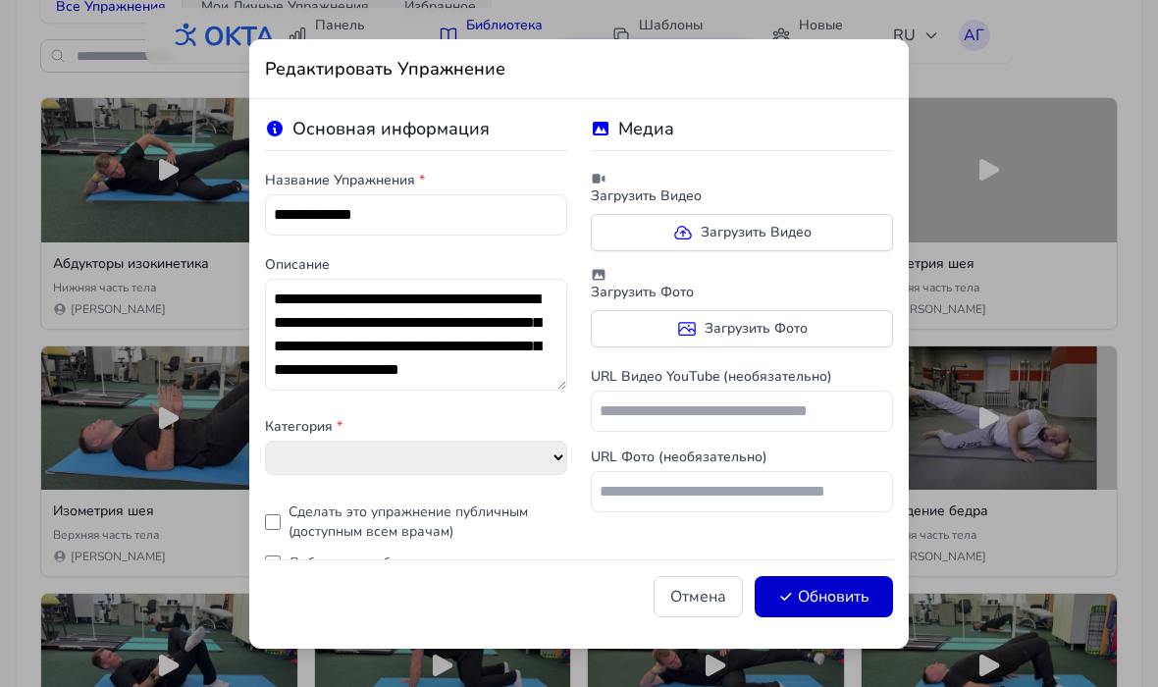
select select "**********"
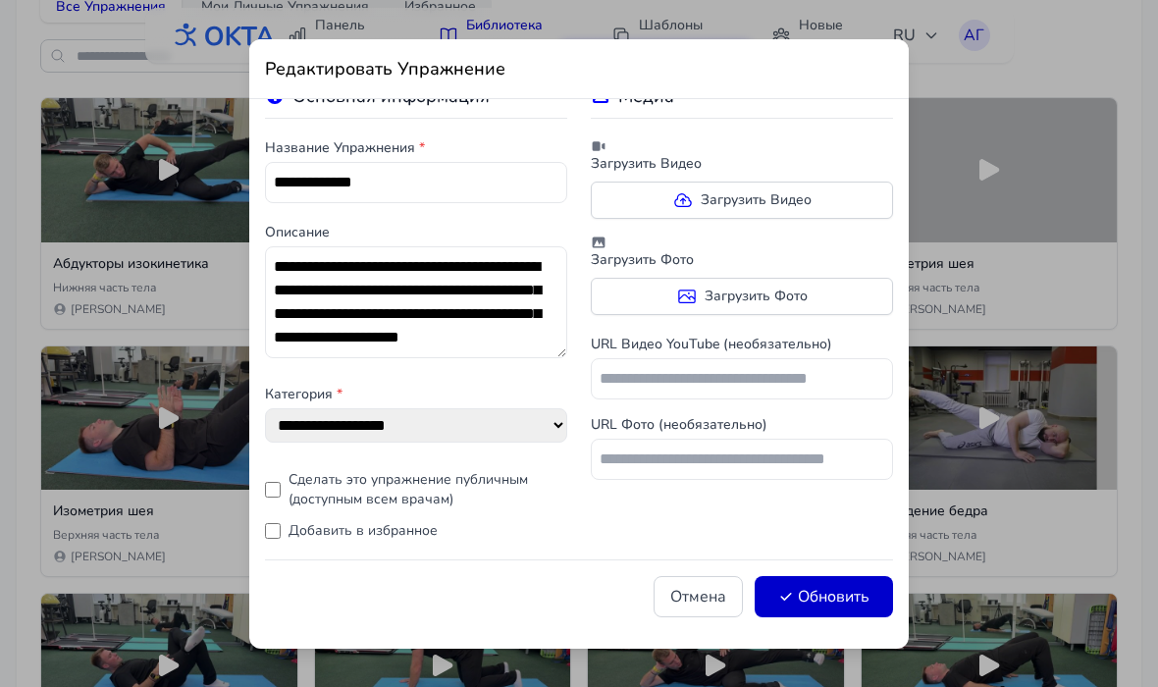
scroll to position [31, 0]
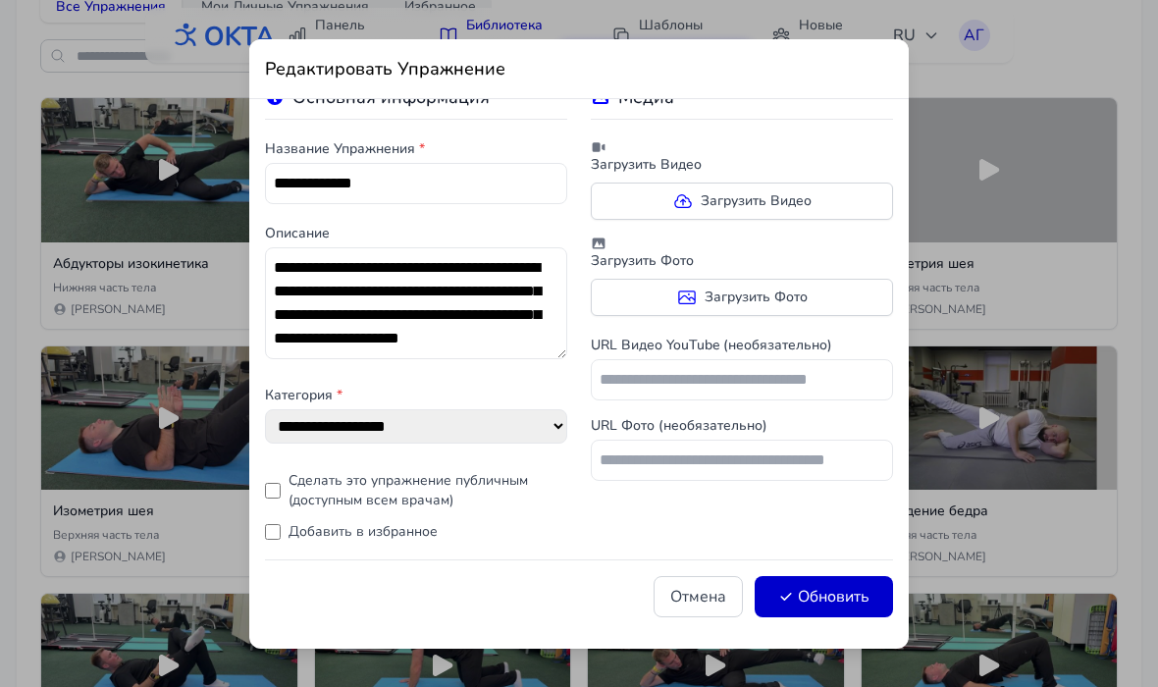
click at [853, 600] on button "Обновить" at bounding box center [824, 596] width 138 height 41
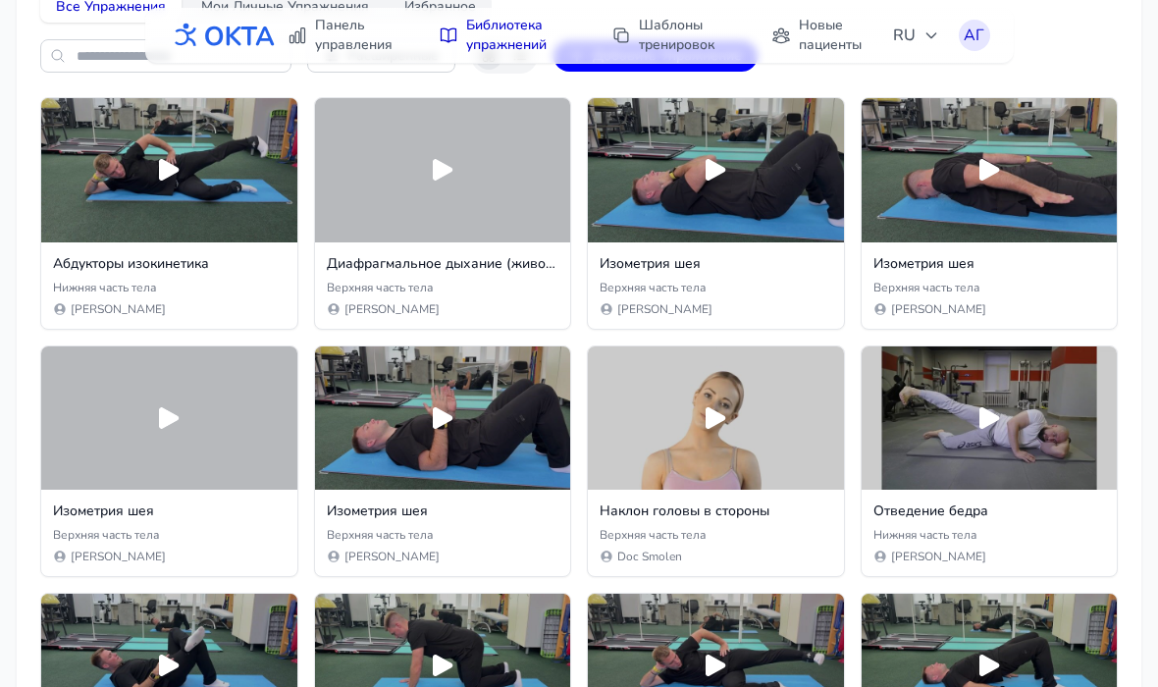
click at [422, 177] on div at bounding box center [443, 170] width 256 height 144
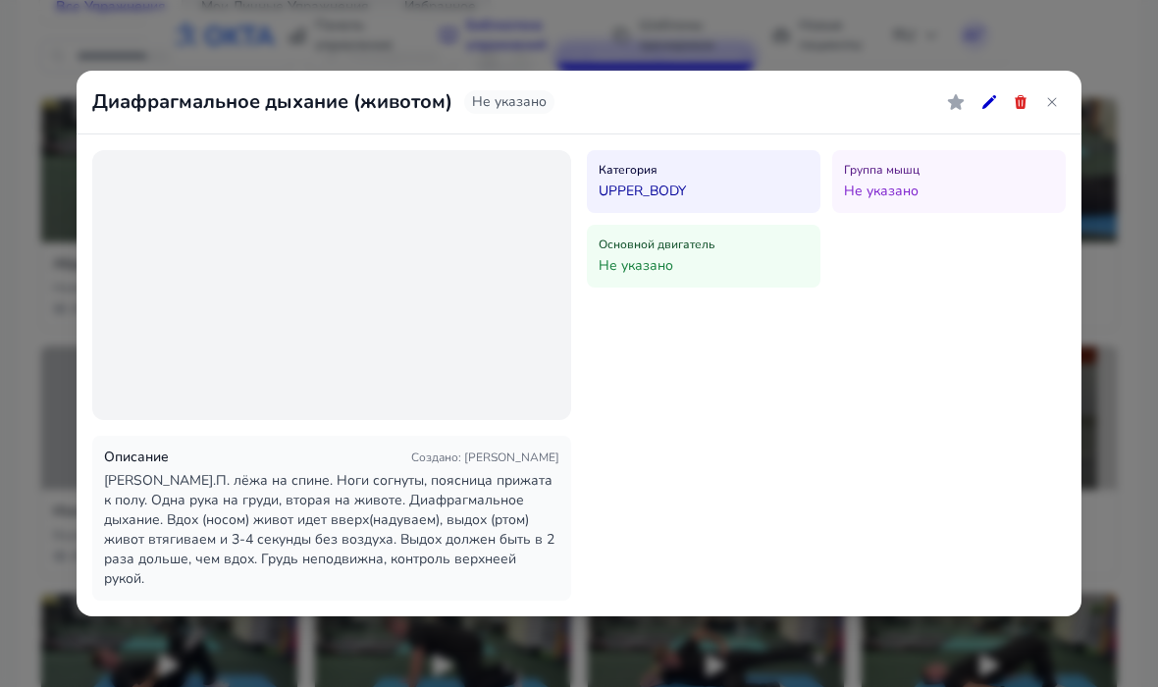
click at [992, 110] on icon at bounding box center [990, 102] width 16 height 16
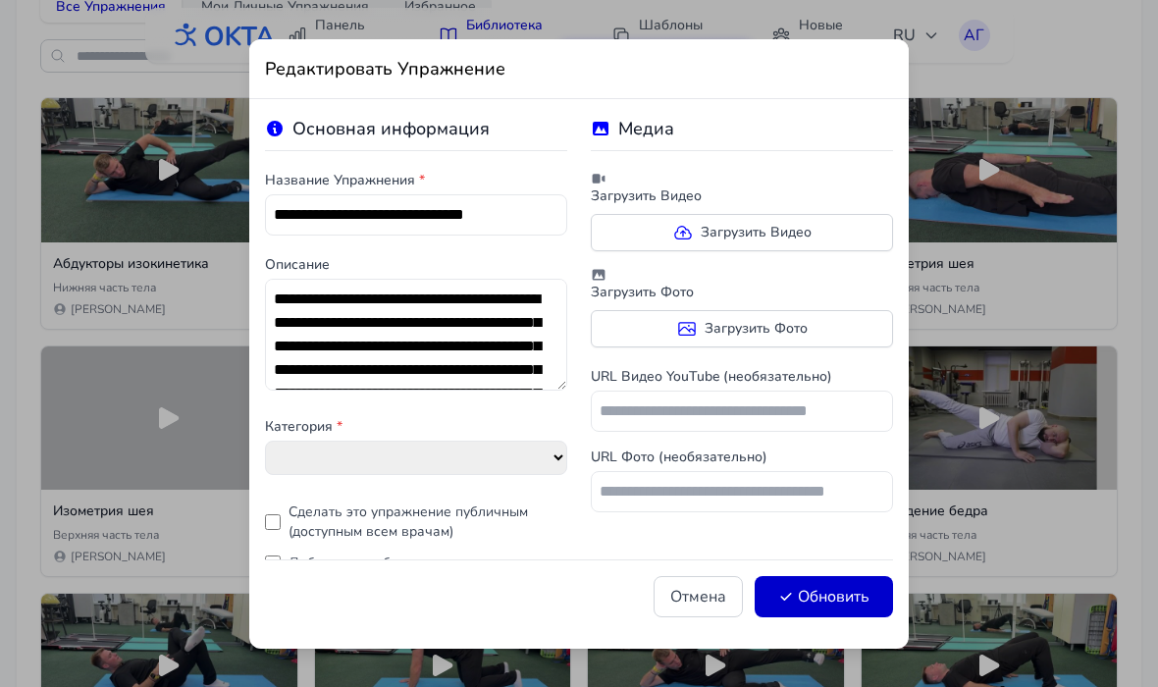
select select "**********"
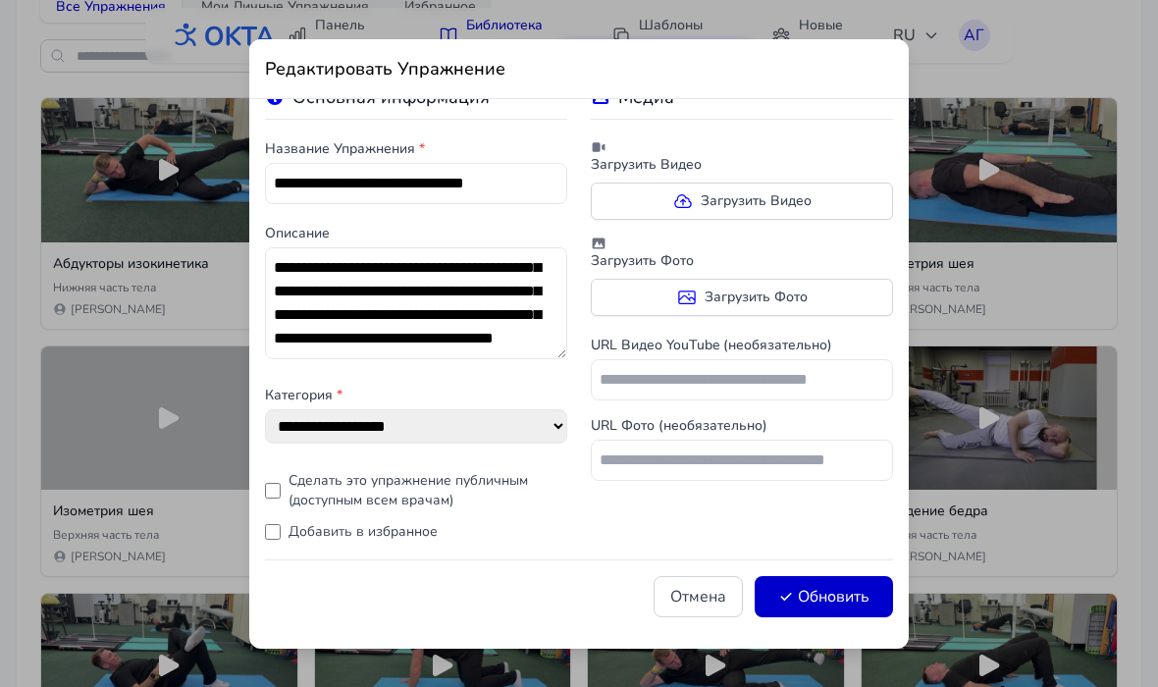
click at [834, 600] on button "Обновить" at bounding box center [824, 596] width 138 height 41
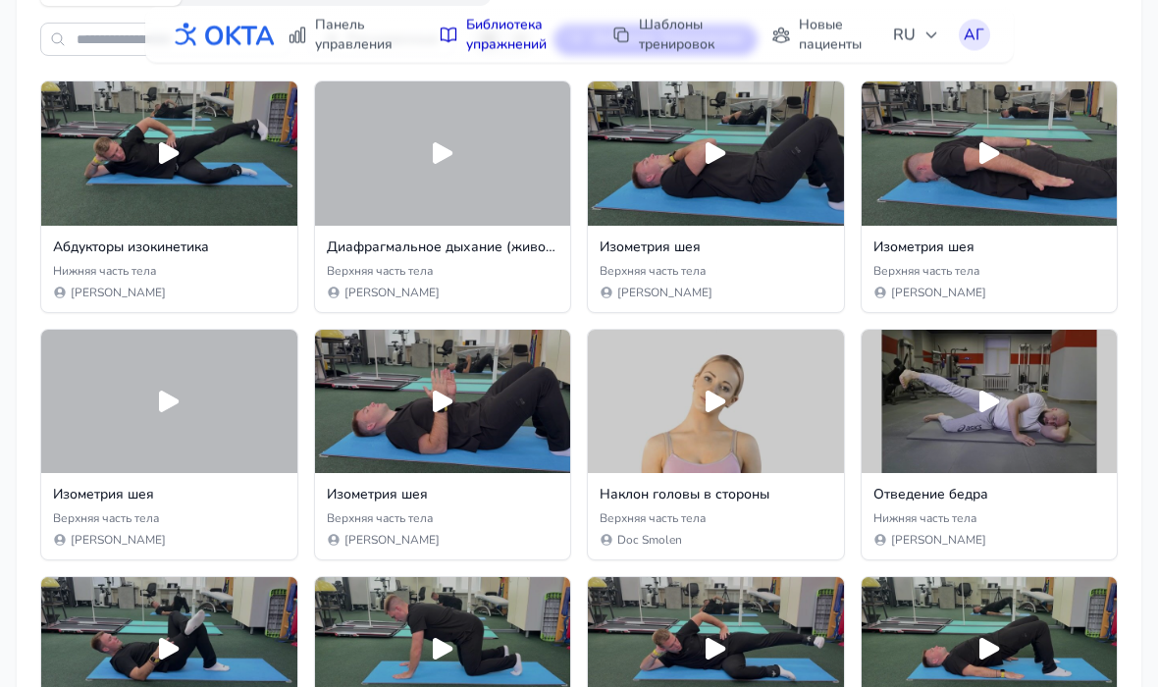
scroll to position [242, 0]
click at [179, 415] on icon at bounding box center [168, 401] width 31 height 31
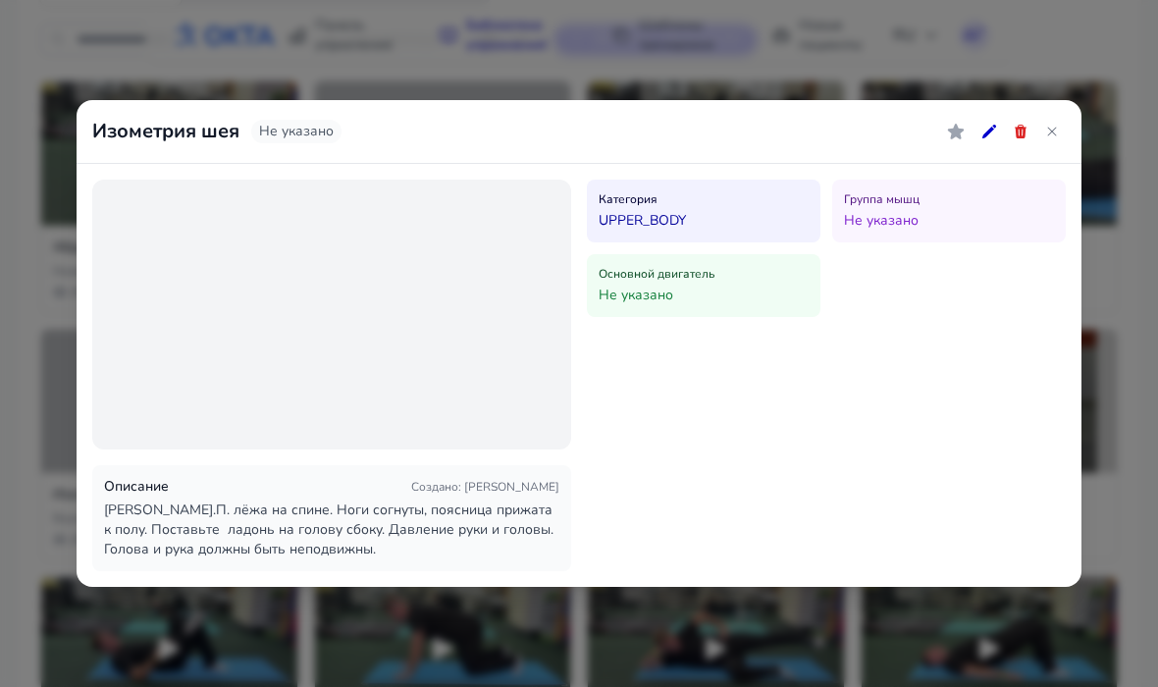
click at [187, 293] on div at bounding box center [331, 315] width 479 height 270
click at [184, 255] on div at bounding box center [331, 315] width 479 height 270
click at [185, 268] on div at bounding box center [331, 315] width 479 height 270
click at [184, 268] on div at bounding box center [331, 315] width 479 height 270
click at [184, 273] on div at bounding box center [331, 315] width 479 height 270
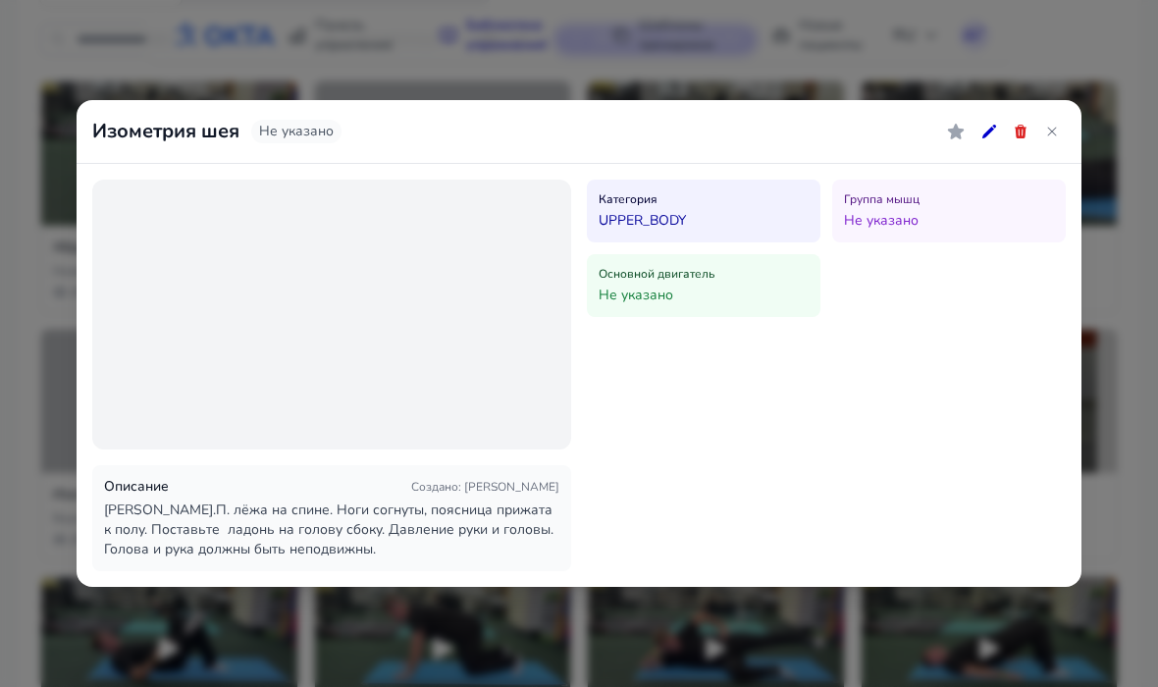
click at [193, 275] on div at bounding box center [331, 315] width 479 height 270
click at [200, 280] on div at bounding box center [331, 315] width 479 height 270
click at [202, 277] on div at bounding box center [331, 315] width 479 height 270
click at [187, 274] on div at bounding box center [331, 315] width 479 height 270
click at [180, 280] on div at bounding box center [331, 315] width 479 height 270
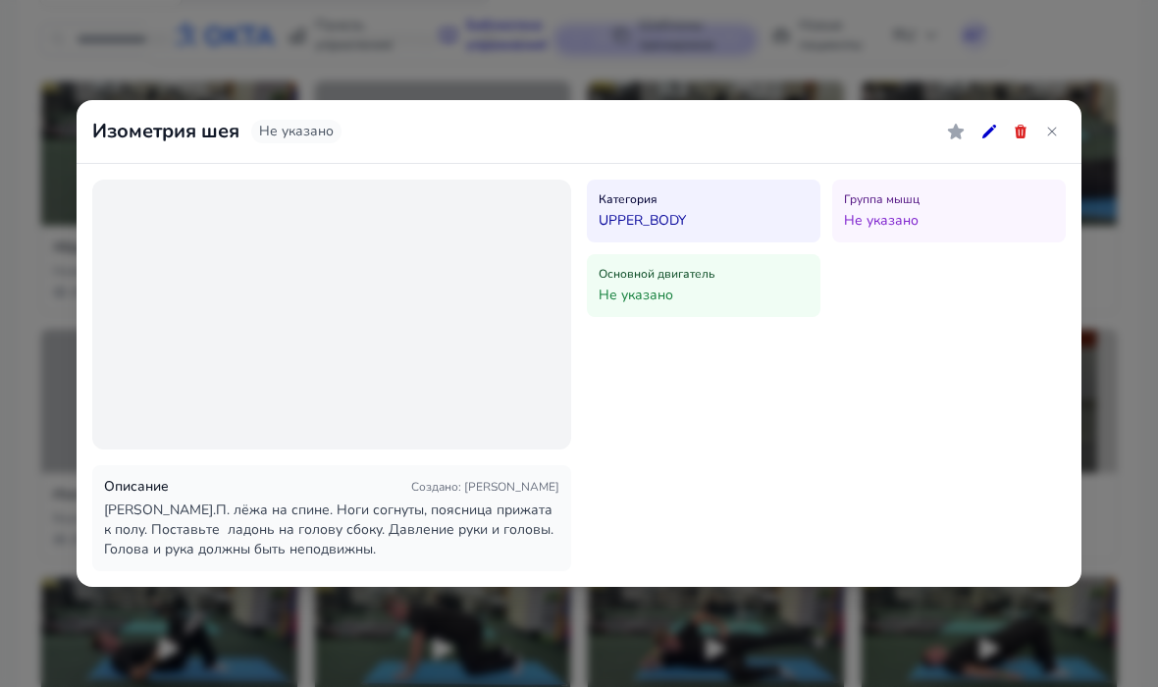
click at [1061, 128] on button at bounding box center [1052, 131] width 27 height 27
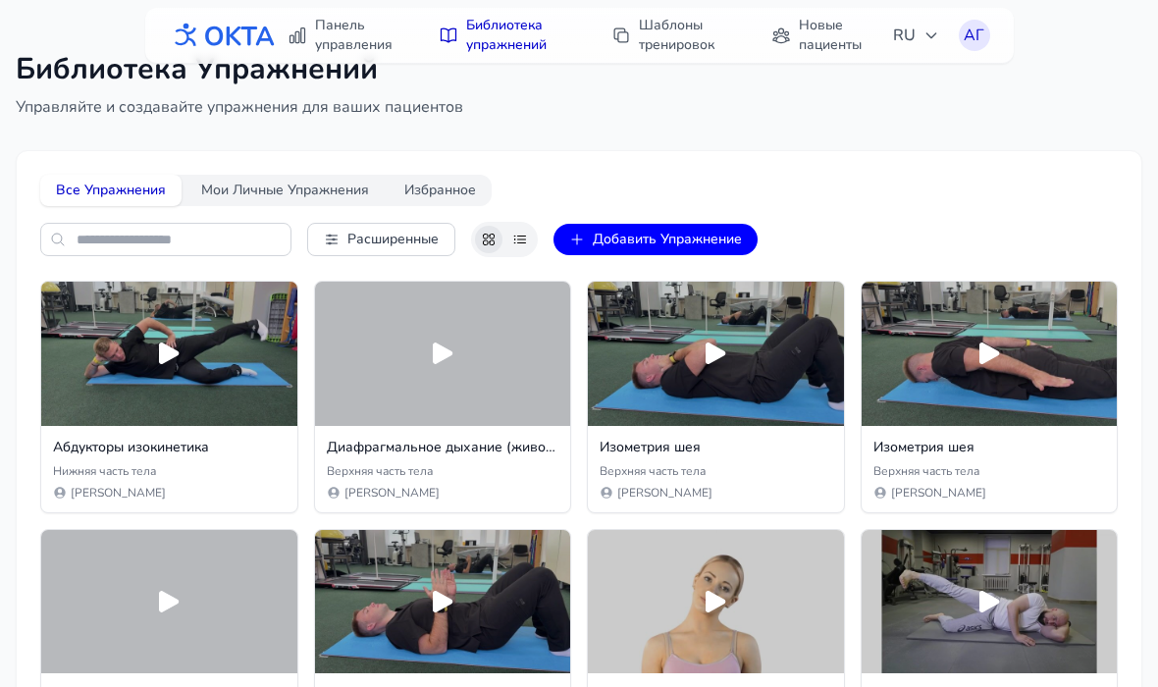
scroll to position [35, 0]
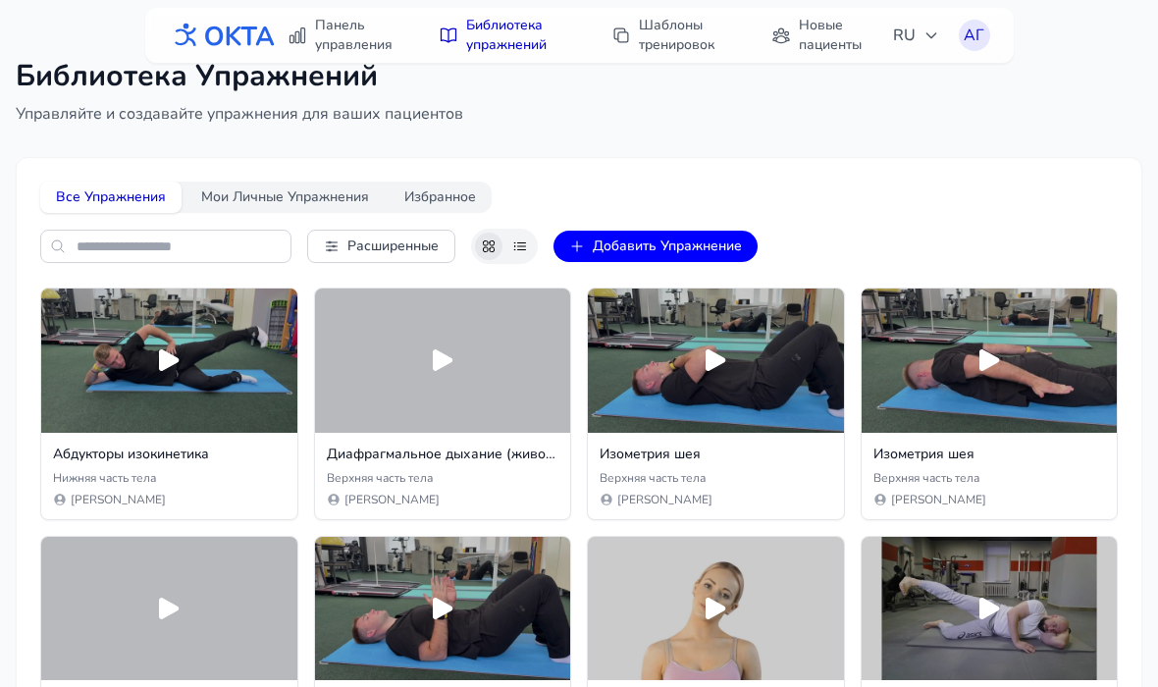
click at [238, 195] on button "Мои Личные Упражнения" at bounding box center [285, 197] width 199 height 31
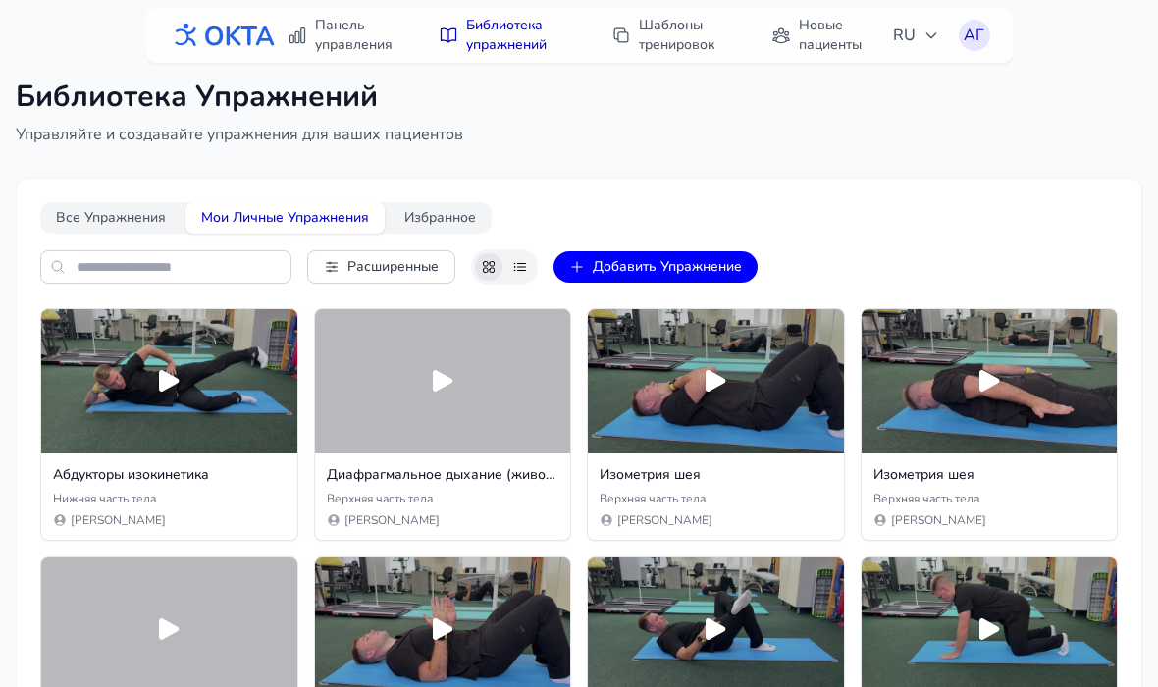
scroll to position [0, 0]
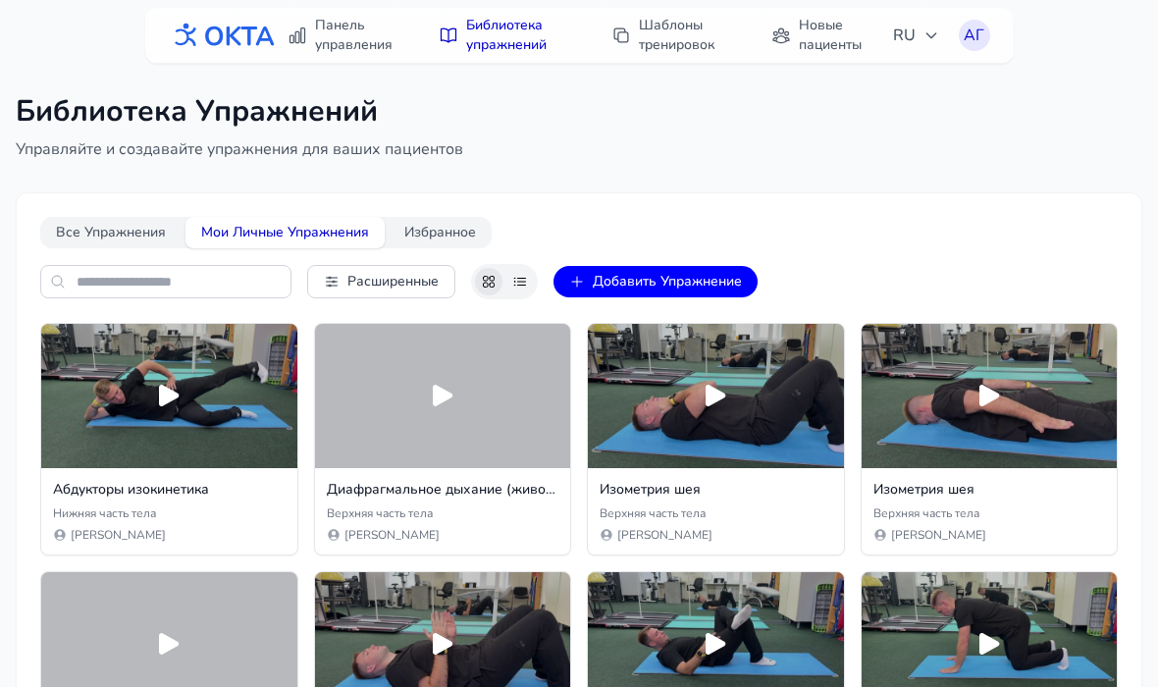
click at [459, 238] on button "Избранное" at bounding box center [440, 232] width 103 height 31
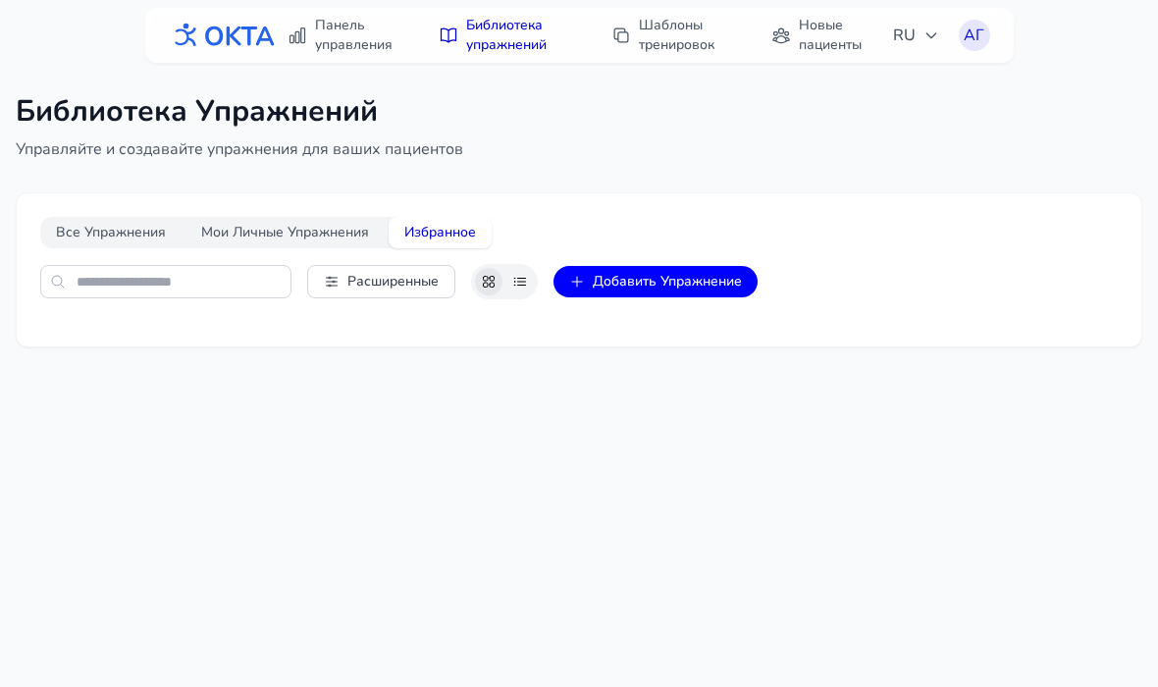
click at [246, 232] on button "Мои Личные Упражнения" at bounding box center [285, 232] width 199 height 31
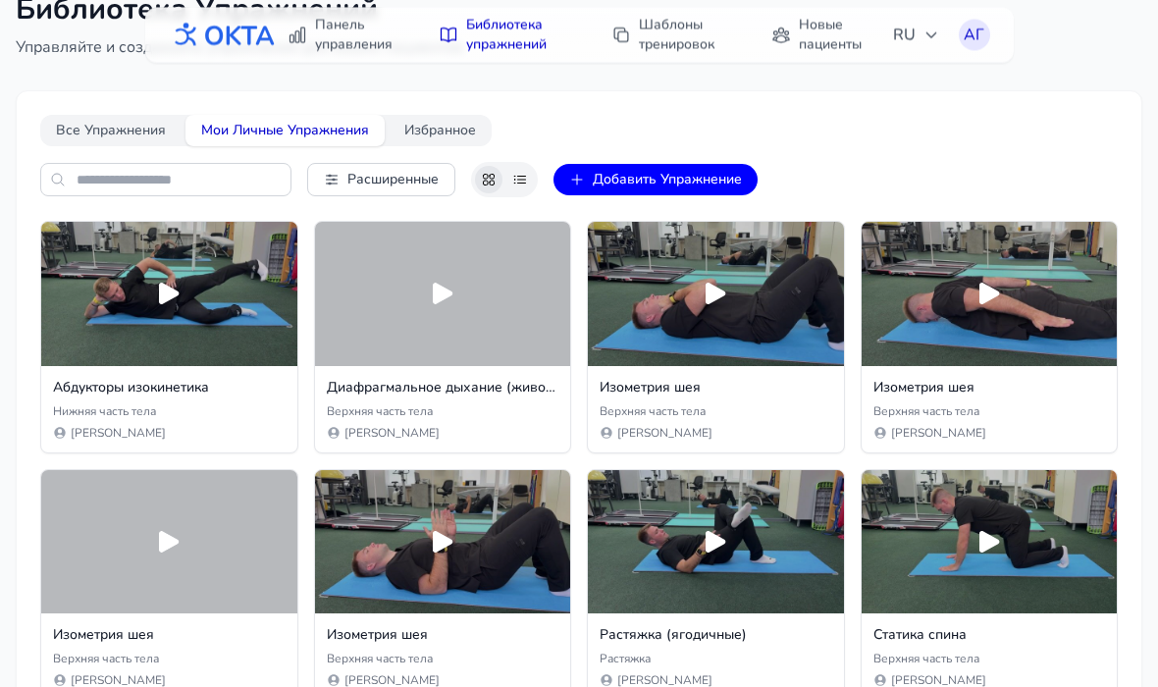
click at [356, 180] on span "Расширенные" at bounding box center [392, 181] width 91 height 20
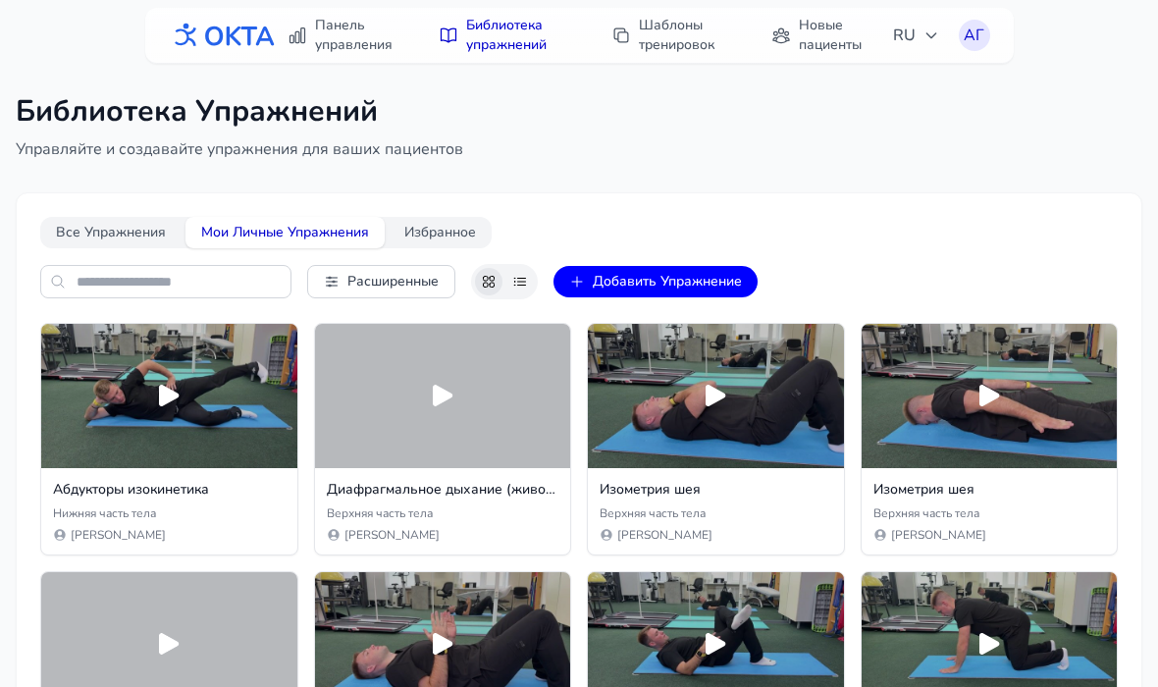
click at [683, 34] on link "Шаблоны тренировок" at bounding box center [672, 35] width 144 height 55
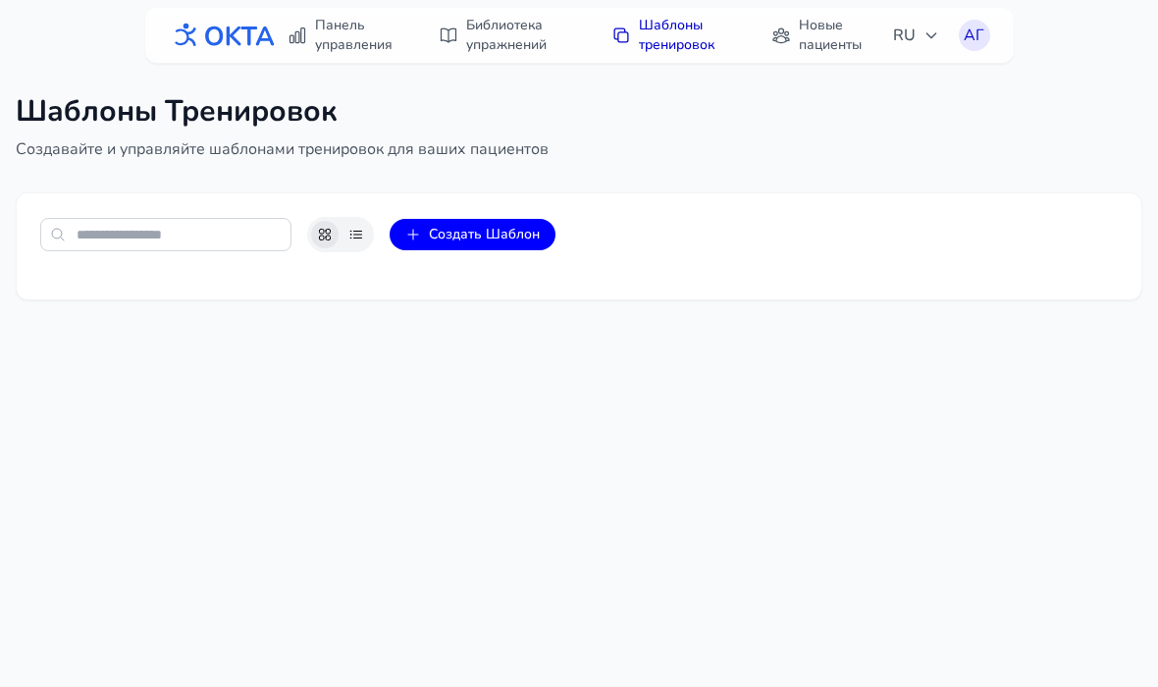
click at [828, 30] on link "Новые пациенты" at bounding box center [821, 35] width 122 height 55
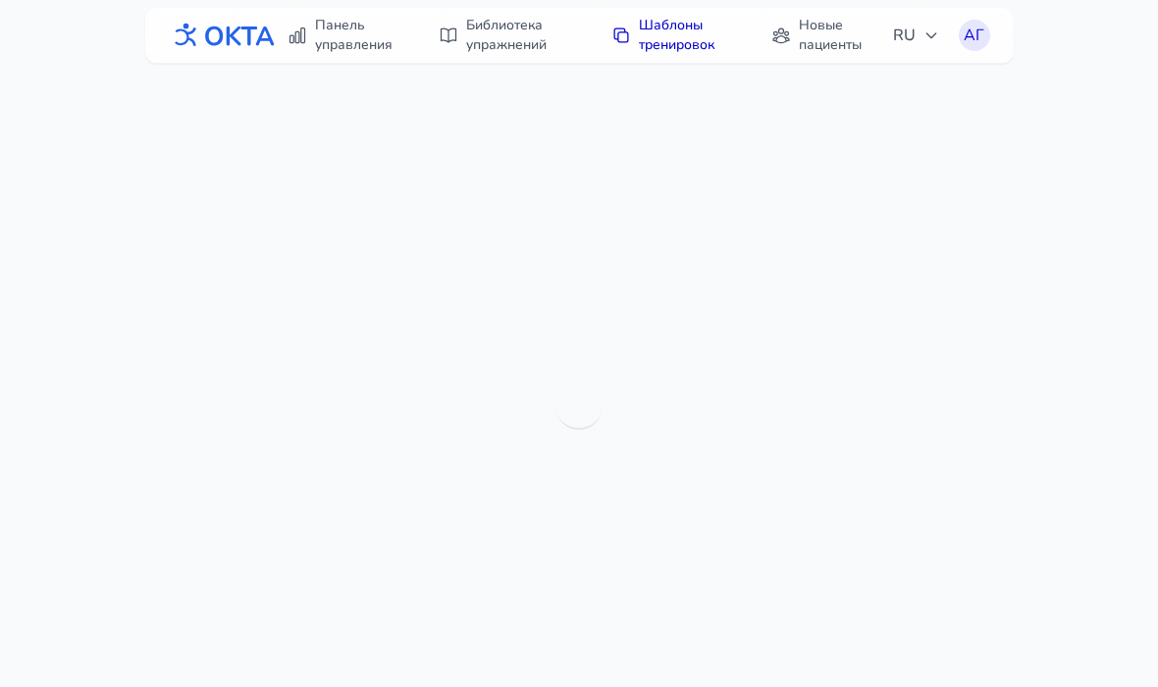
click at [811, 32] on link "Новые пациенты" at bounding box center [821, 35] width 122 height 55
click at [824, 25] on link "Новые пациенты" at bounding box center [821, 35] width 122 height 55
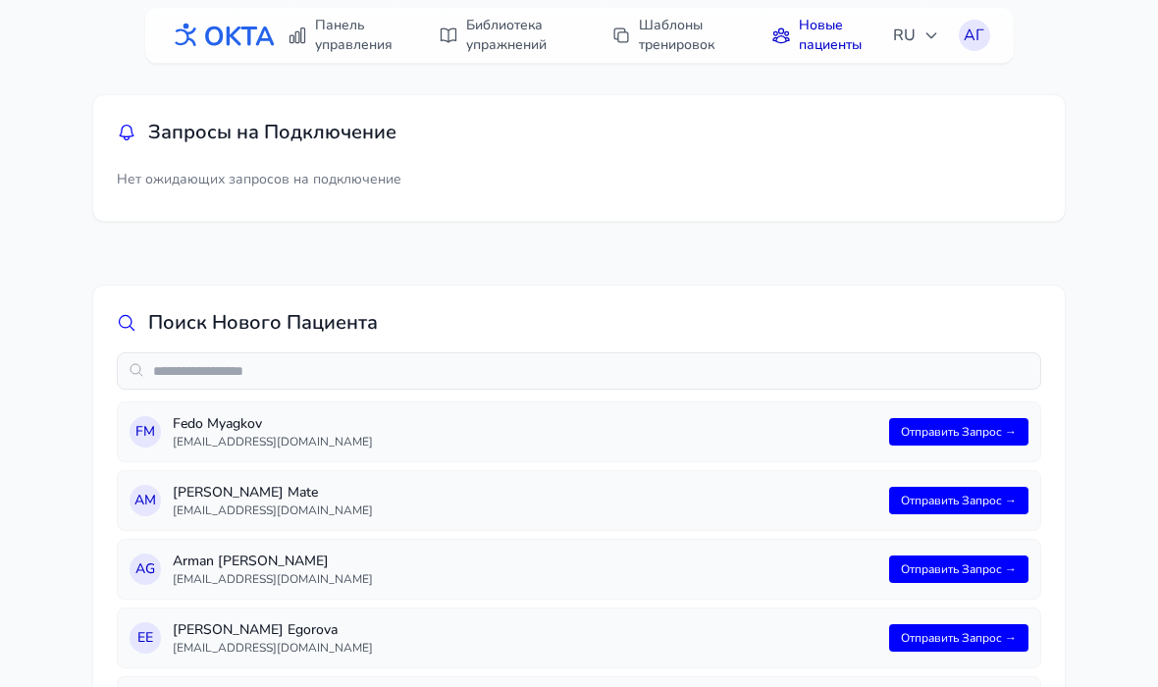
click at [329, 49] on link "Панель управления" at bounding box center [343, 35] width 135 height 55
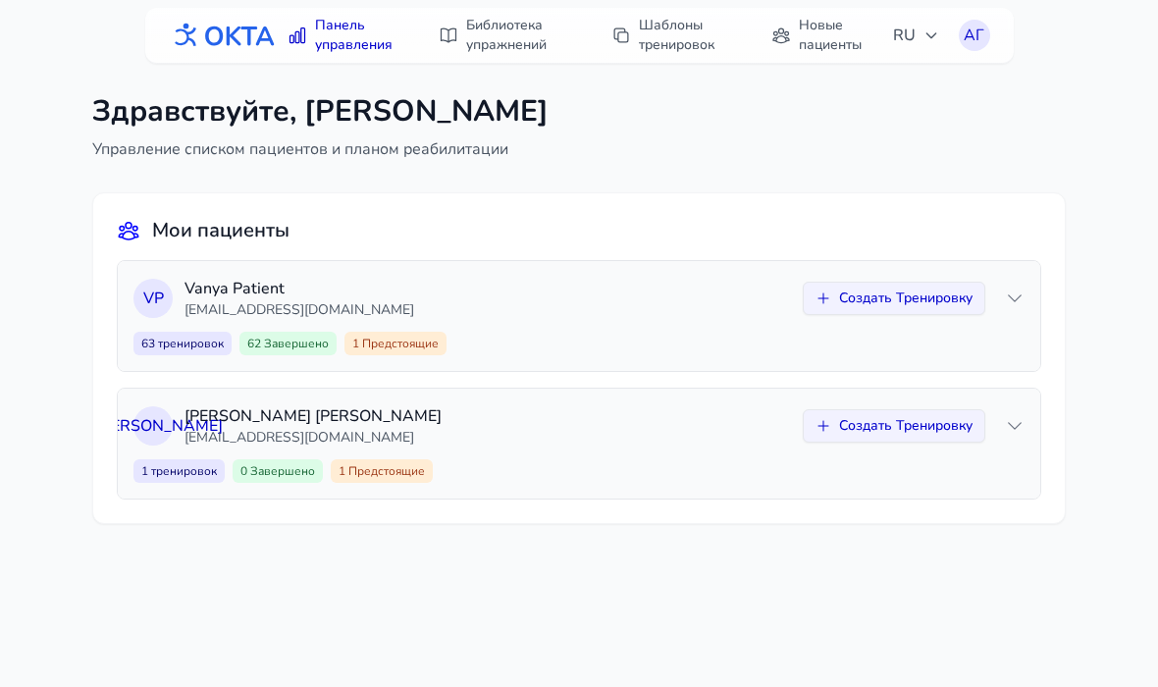
click at [615, 434] on p "[EMAIL_ADDRESS][DOMAIN_NAME]" at bounding box center [488, 438] width 607 height 20
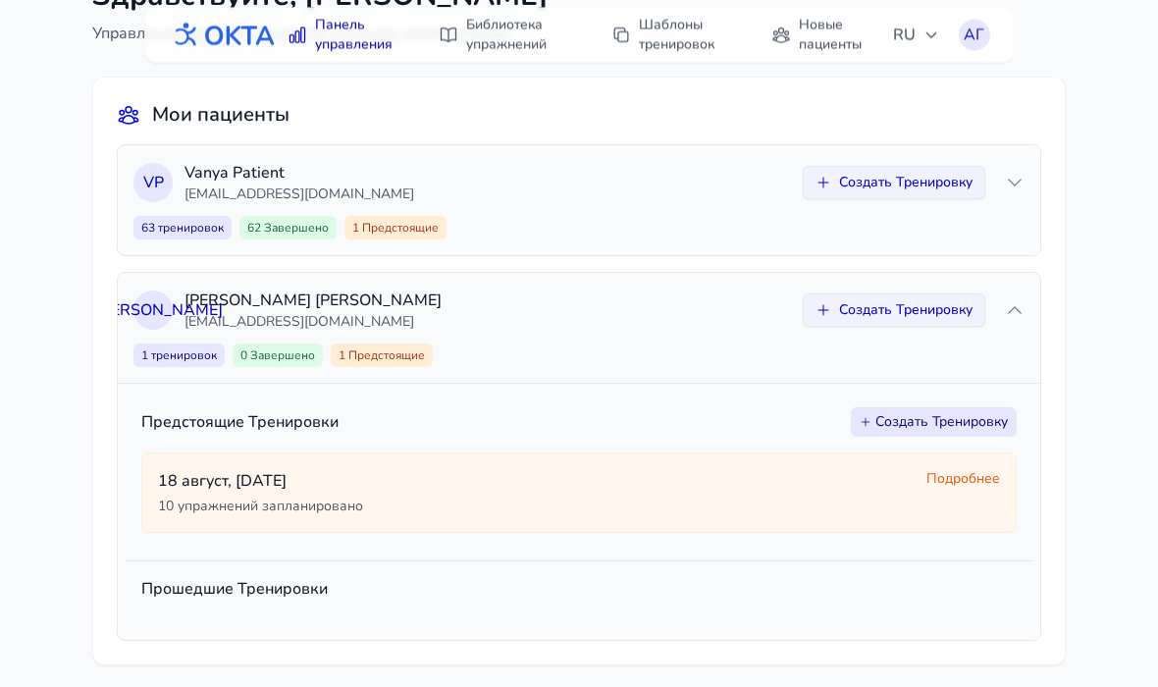
scroll to position [126, 0]
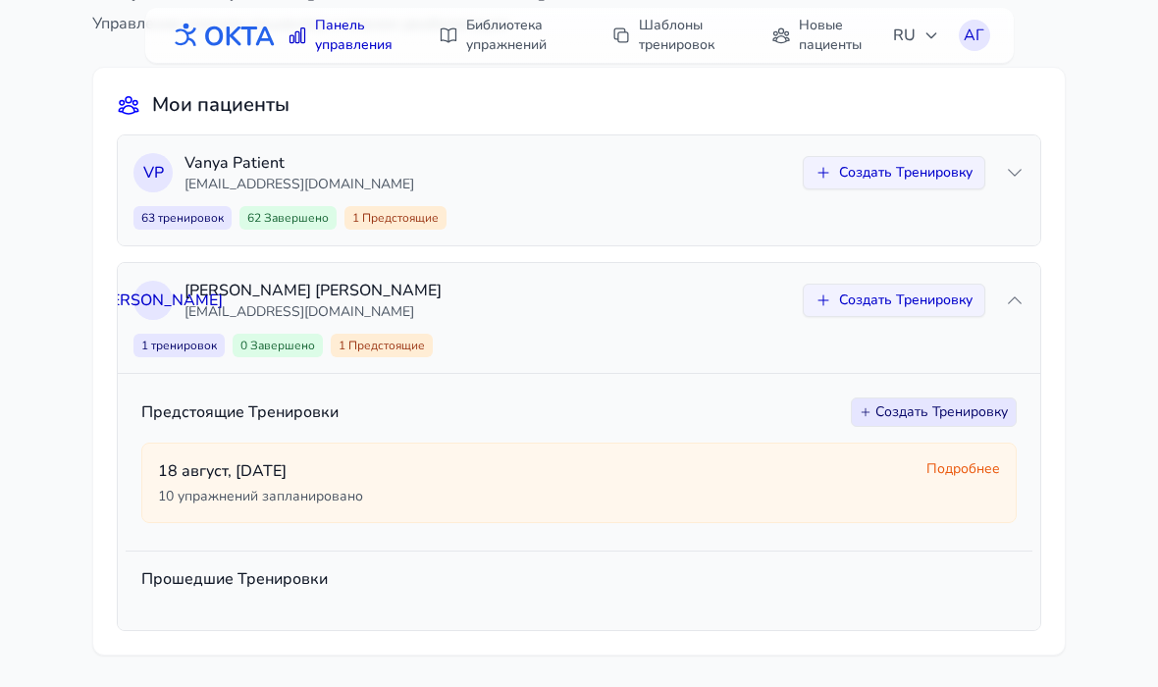
click at [561, 455] on div "[DATE] упражнений запланировано Подробнее" at bounding box center [579, 483] width 876 height 80
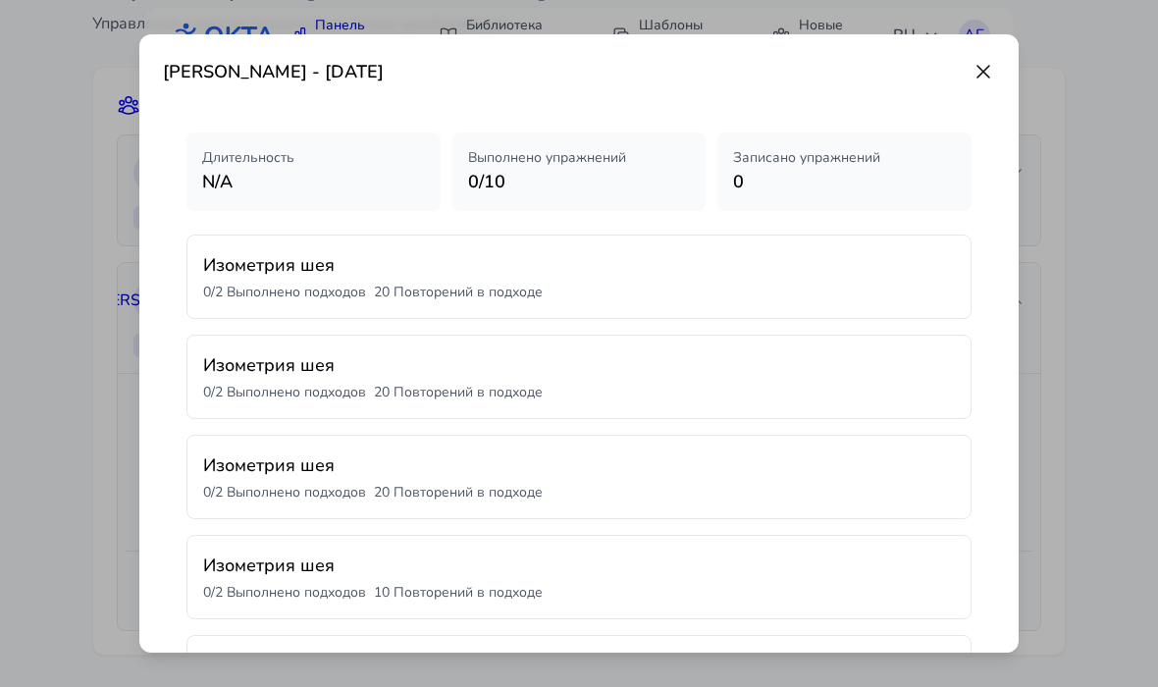
click at [263, 261] on h3 "Изометрия шея" at bounding box center [579, 264] width 752 height 27
click at [260, 263] on h3 "Изометрия шея" at bounding box center [579, 264] width 752 height 27
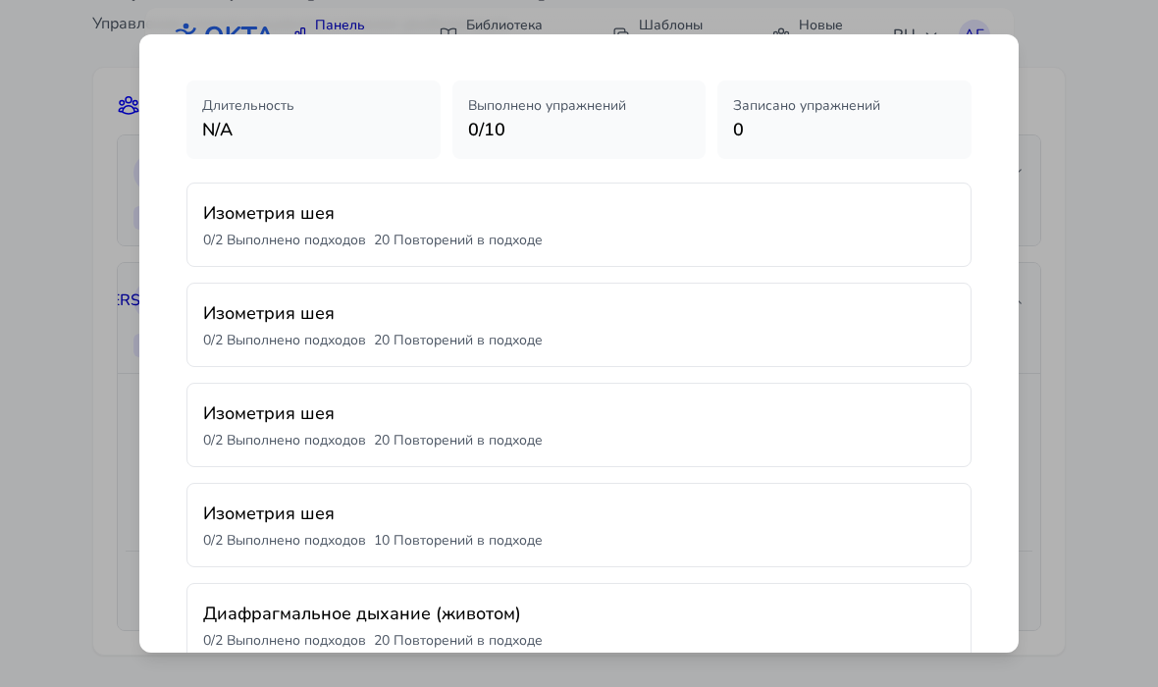
scroll to position [57, 0]
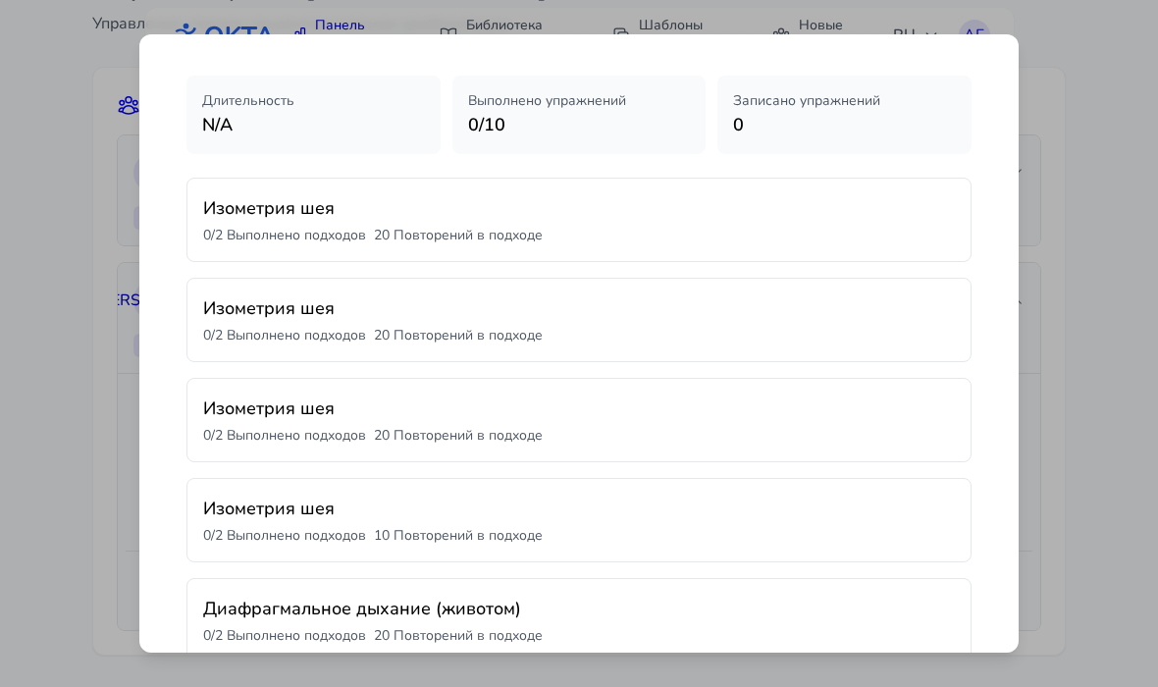
click at [251, 301] on h3 "Изометрия шея" at bounding box center [579, 307] width 752 height 27
click at [250, 403] on h3 "Изометрия шея" at bounding box center [579, 408] width 752 height 27
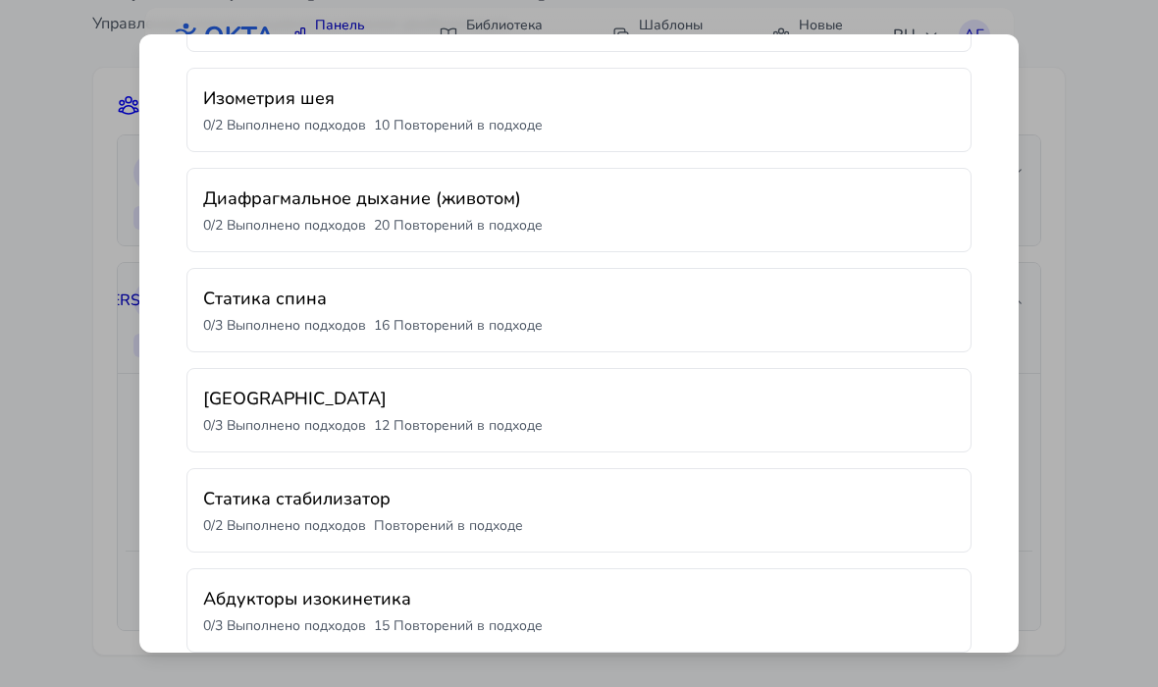
scroll to position [480, 0]
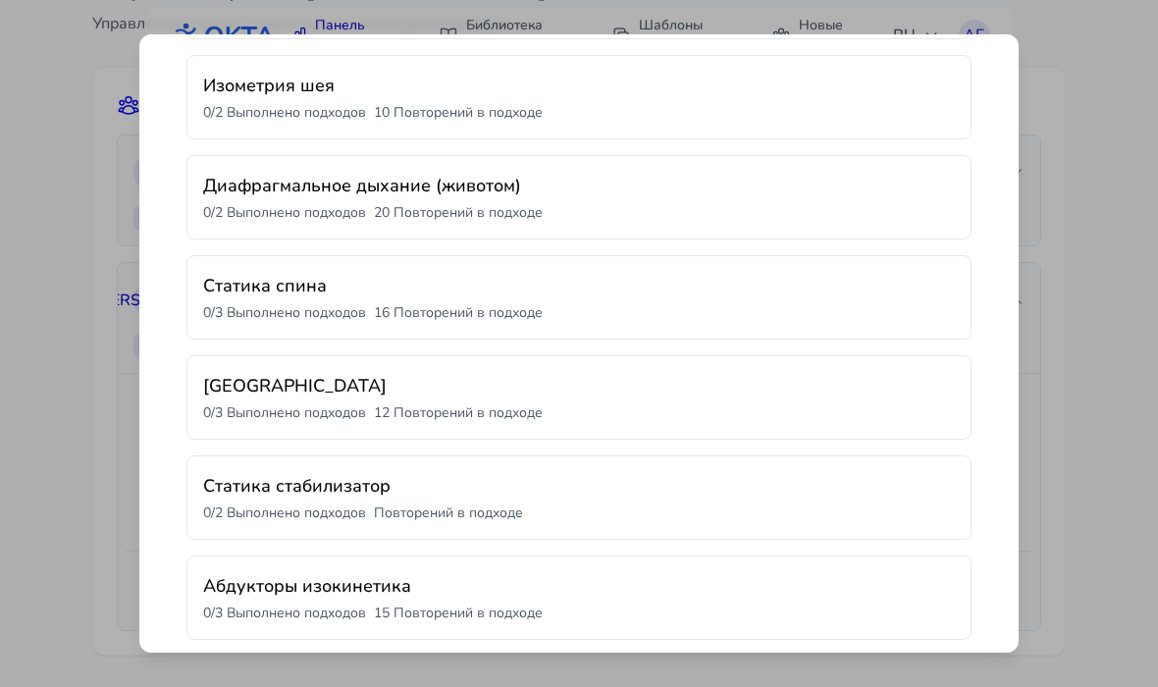
click at [222, 166] on div "Диафрагмальное дыхание (животом) 0 / 2 Выполнено подходов 20 Повторений в подхо…" at bounding box center [579, 197] width 785 height 84
click at [239, 236] on div "Диафрагмальное дыхание (животом) 0 / 2 Выполнено подходов 20 Повторений в подхо…" at bounding box center [579, 197] width 785 height 84
click at [228, 178] on h3 "Диафрагмальное дыхание (животом)" at bounding box center [579, 185] width 752 height 27
click at [242, 198] on h3 "Диафрагмальное дыхание (животом)" at bounding box center [579, 185] width 752 height 27
click at [248, 215] on p "0 / 2 Выполнено подходов" at bounding box center [284, 213] width 163 height 20
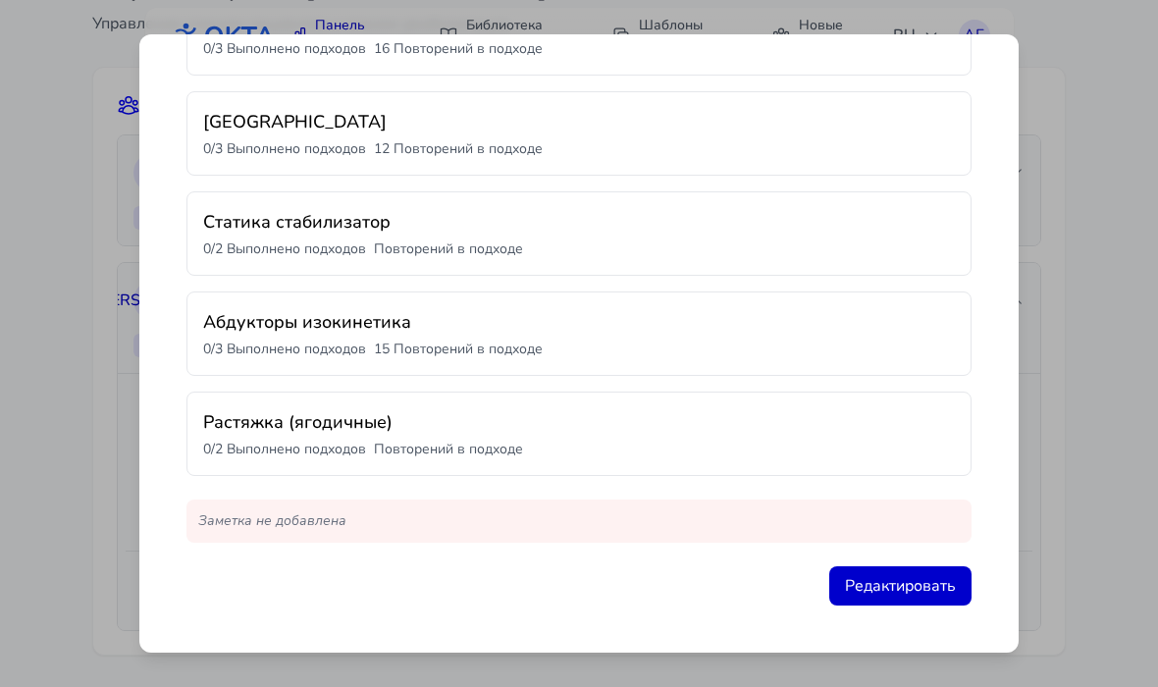
scroll to position [744, 0]
click at [248, 440] on p "0 / 2 Выполнено подходов" at bounding box center [284, 450] width 163 height 20
click at [922, 587] on button "Редактировать" at bounding box center [900, 585] width 142 height 39
select select "**********"
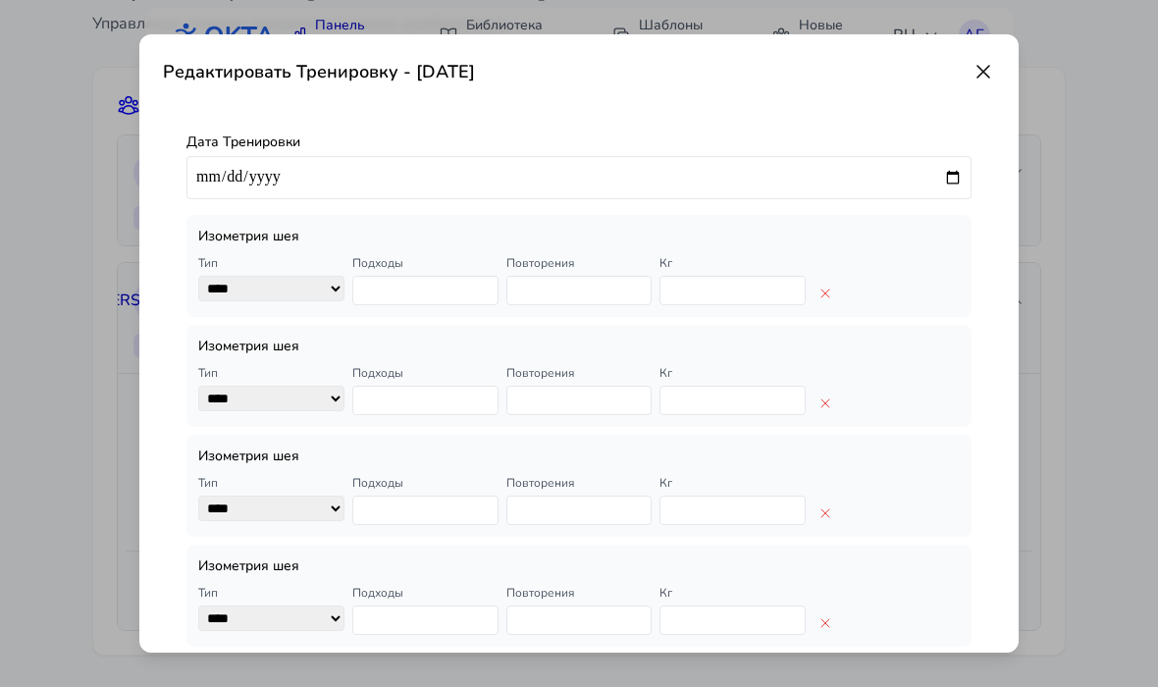
scroll to position [0, 0]
click at [218, 171] on input "**********" at bounding box center [579, 177] width 785 height 43
click at [994, 67] on icon at bounding box center [984, 72] width 24 height 24
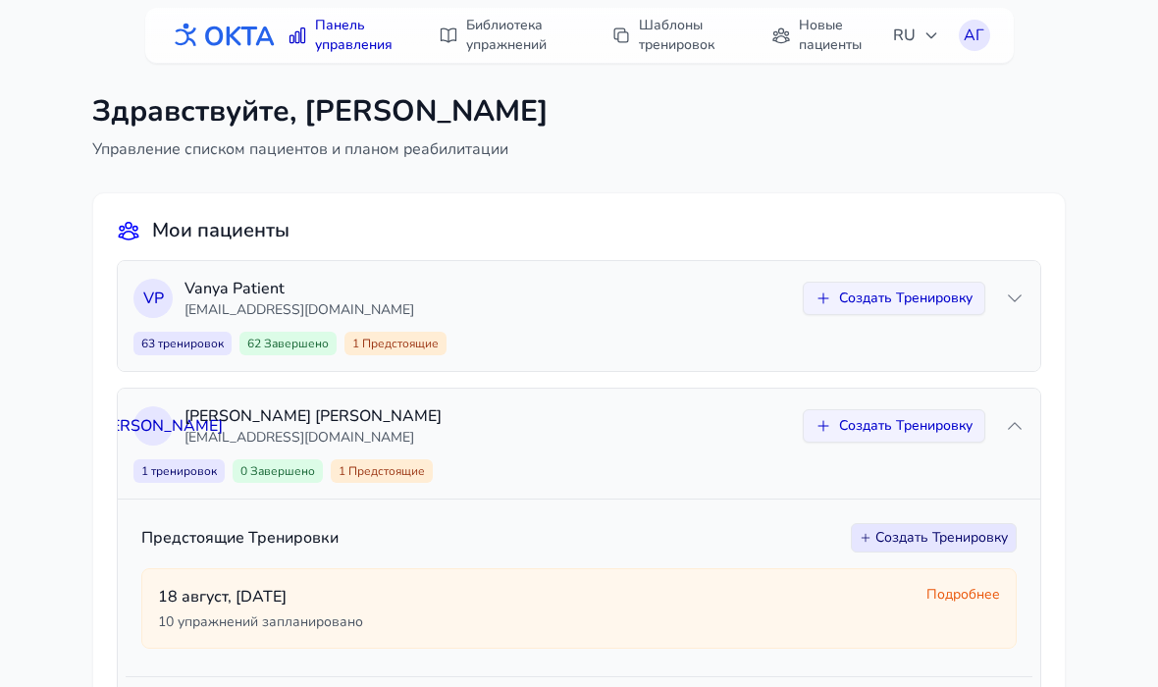
click at [981, 31] on div "АГ" at bounding box center [974, 35] width 31 height 31
click at [829, 73] on link "Профиль" at bounding box center [881, 80] width 220 height 35
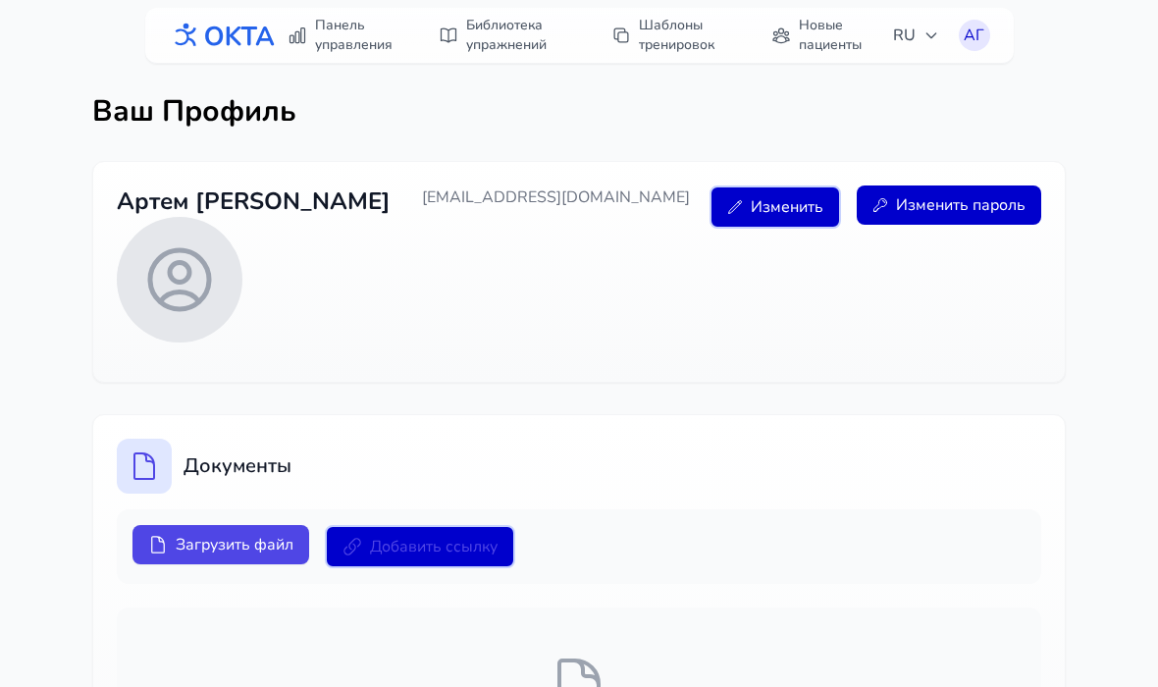
click at [509, 27] on link "Библиотека упражнений" at bounding box center [505, 35] width 157 height 55
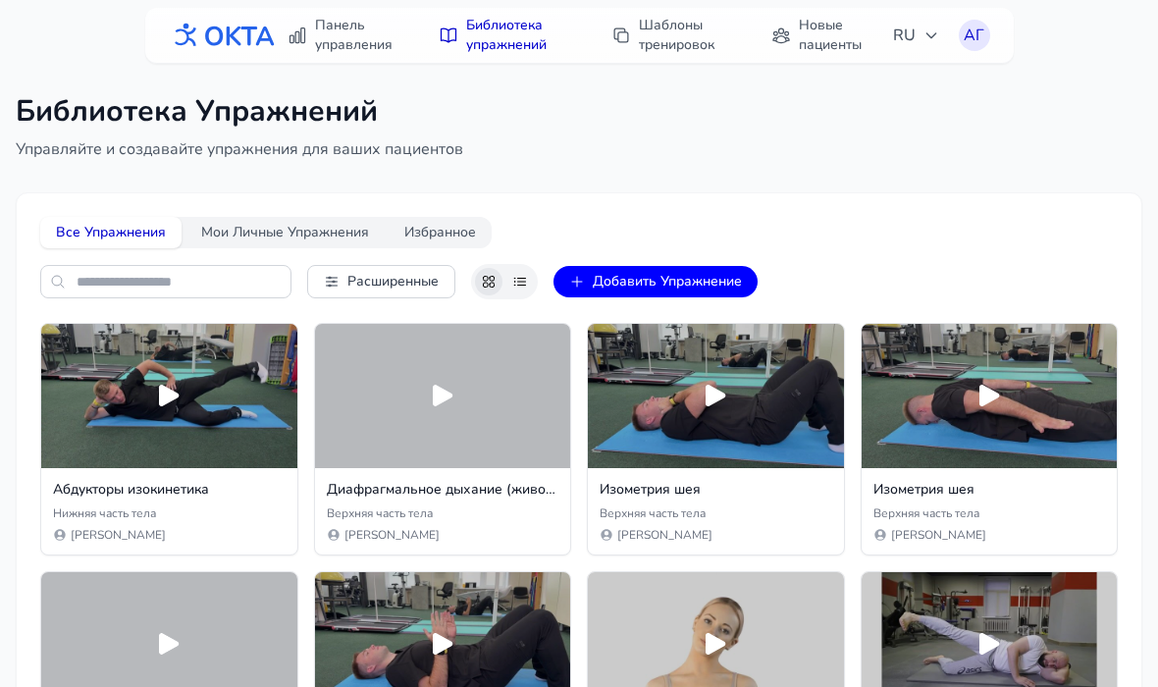
click at [253, 218] on button "Мои Личные Упражнения" at bounding box center [285, 232] width 199 height 31
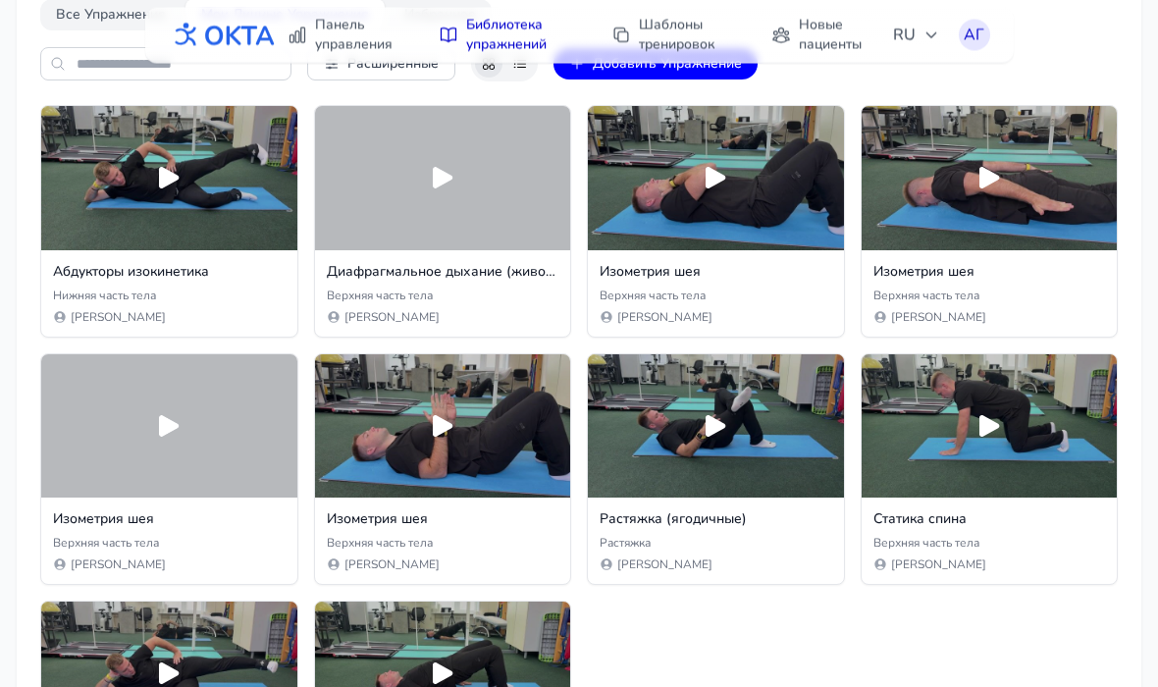
scroll to position [218, 0]
